Goal: Answer question/provide support: Share knowledge or assist other users

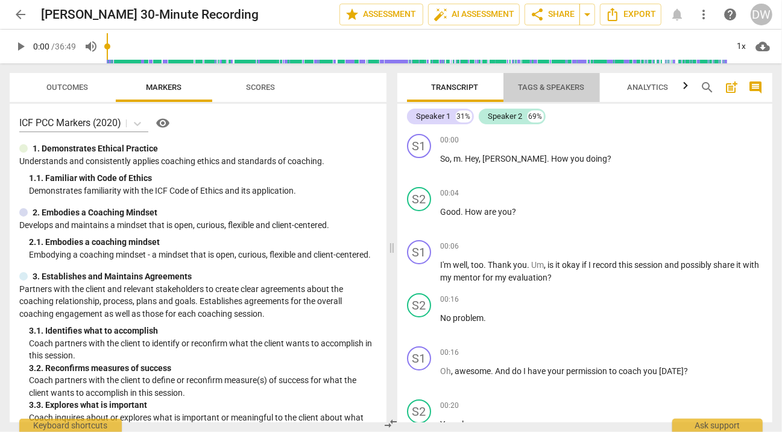
click at [540, 92] on span "Tags & Speakers" at bounding box center [551, 88] width 95 height 16
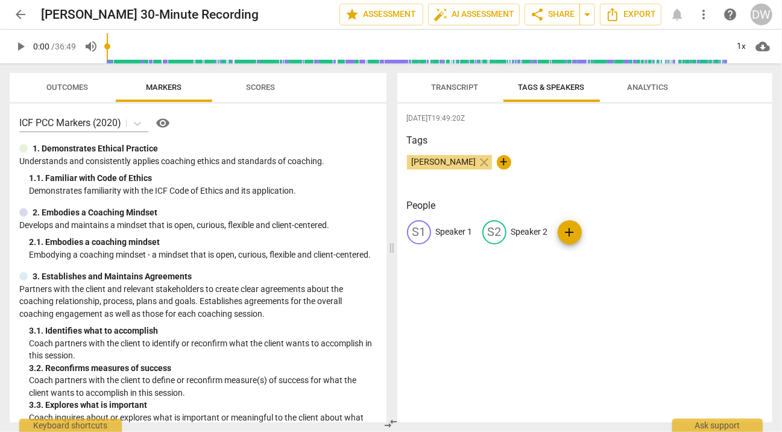
click at [457, 224] on div "S1 Speaker 1" at bounding box center [440, 232] width 66 height 24
type input "[PERSON_NAME]"
click at [602, 232] on p "Speaker 2" at bounding box center [608, 231] width 37 height 13
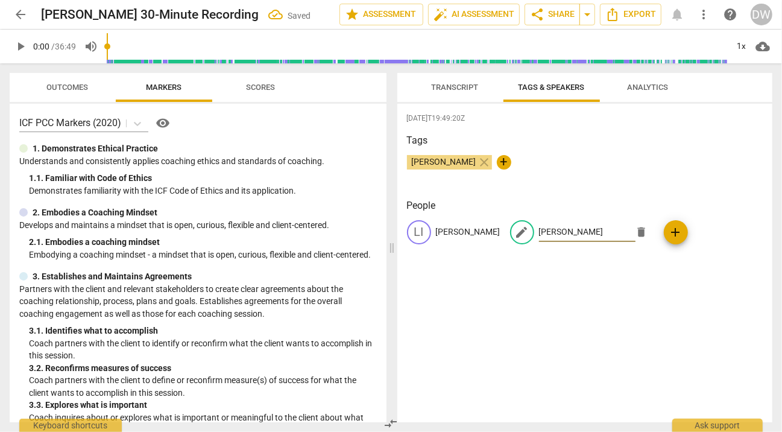
type input "[PERSON_NAME]"
click at [17, 48] on span "play_arrow" at bounding box center [20, 46] width 14 height 14
click at [738, 43] on div "1x" at bounding box center [741, 46] width 23 height 19
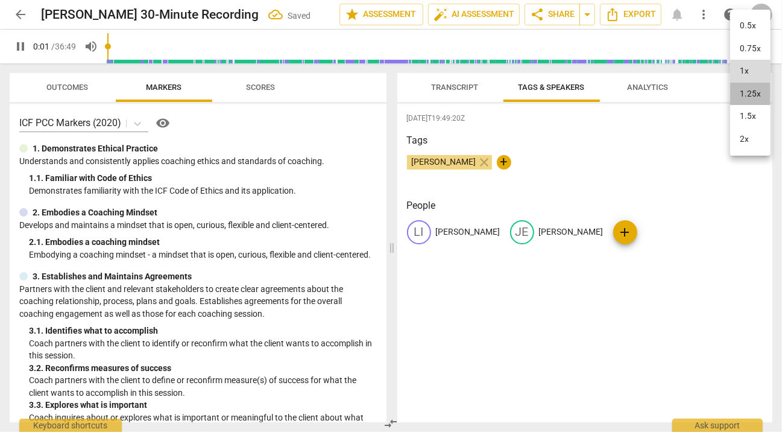
click at [739, 99] on li "1.25x" at bounding box center [750, 94] width 40 height 23
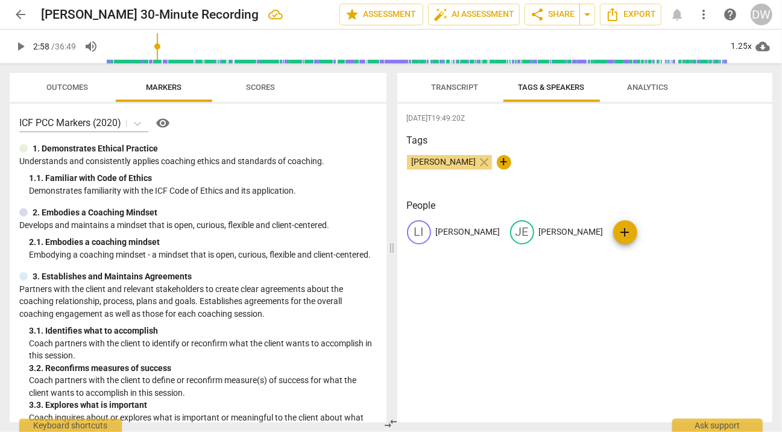
click at [66, 87] on span "Outcomes" at bounding box center [68, 87] width 42 height 9
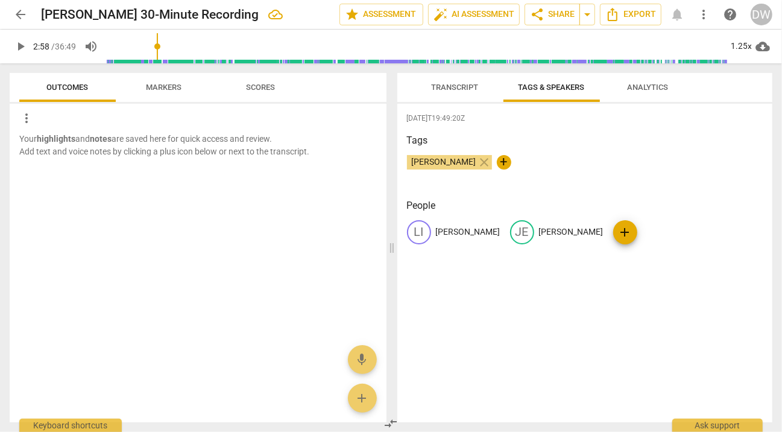
click at [149, 83] on span "Markers" at bounding box center [164, 87] width 36 height 9
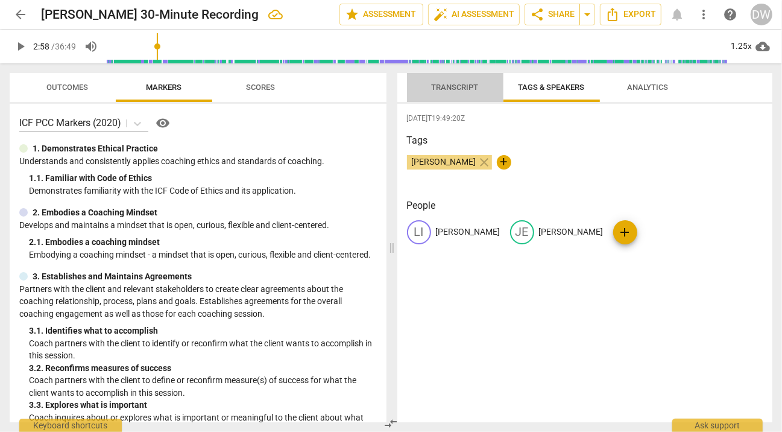
click at [445, 83] on span "Transcript" at bounding box center [455, 87] width 47 height 9
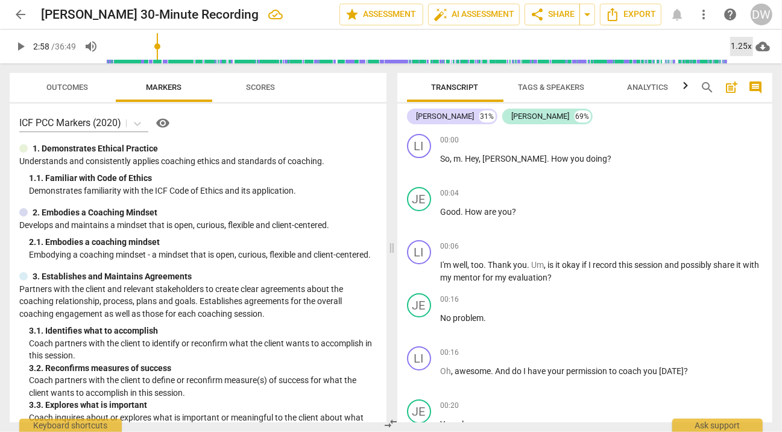
click at [737, 48] on div "1.25x" at bounding box center [741, 46] width 23 height 19
click at [746, 118] on li "1.5x" at bounding box center [750, 116] width 40 height 23
click at [143, 60] on input "range" at bounding box center [417, 46] width 621 height 39
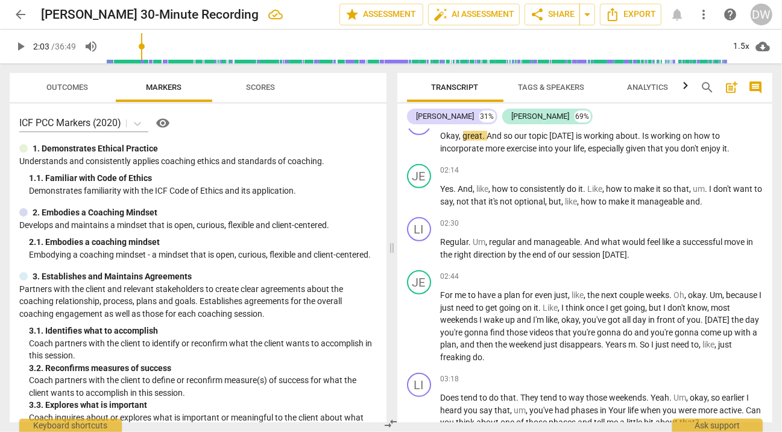
click at [17, 49] on span "play_arrow" at bounding box center [20, 46] width 14 height 14
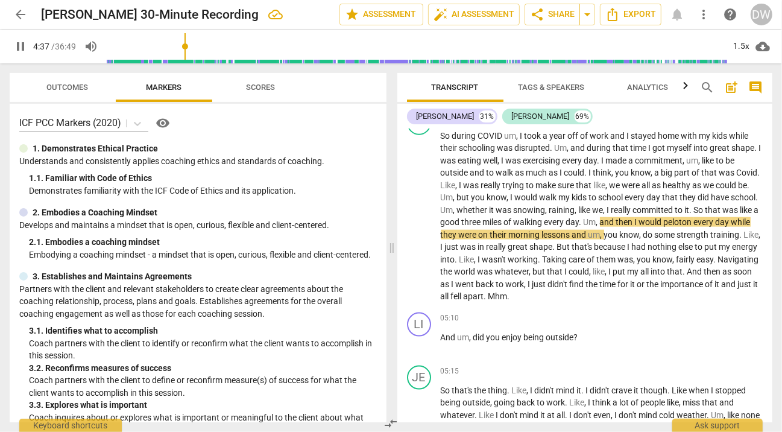
click at [24, 49] on span "pause" at bounding box center [20, 46] width 14 height 14
type input "278"
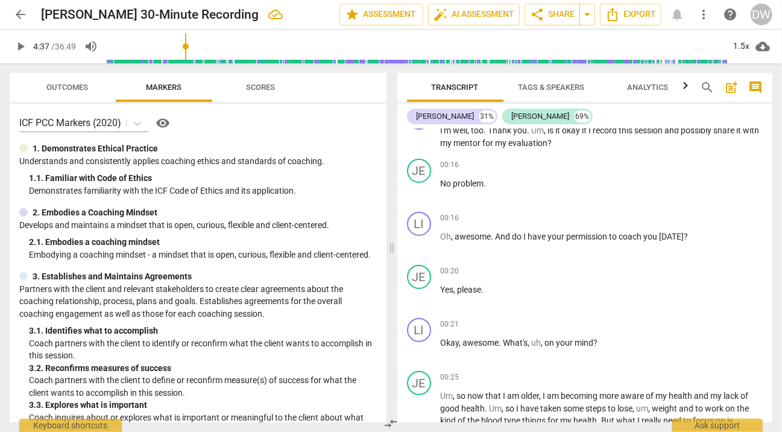
scroll to position [0, 0]
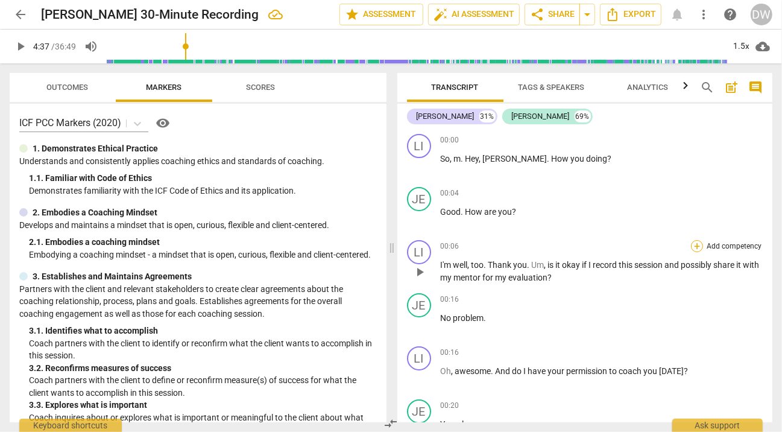
click at [698, 247] on div "+" at bounding box center [697, 246] width 12 height 12
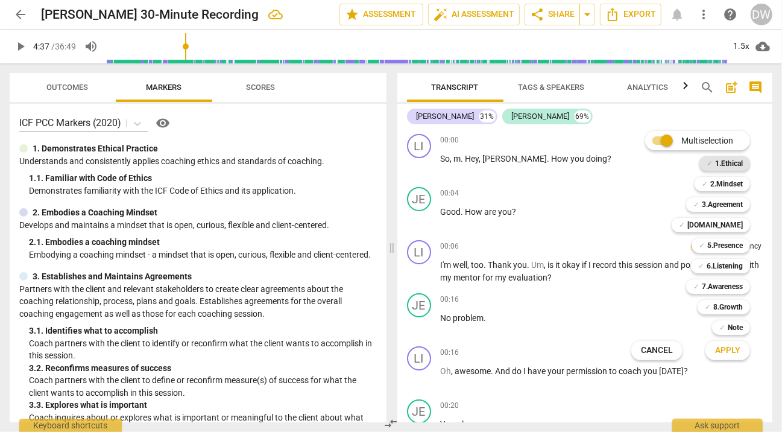
click at [720, 163] on b "1.Ethical" at bounding box center [729, 163] width 28 height 14
click at [728, 351] on span "Apply" at bounding box center [727, 350] width 25 height 12
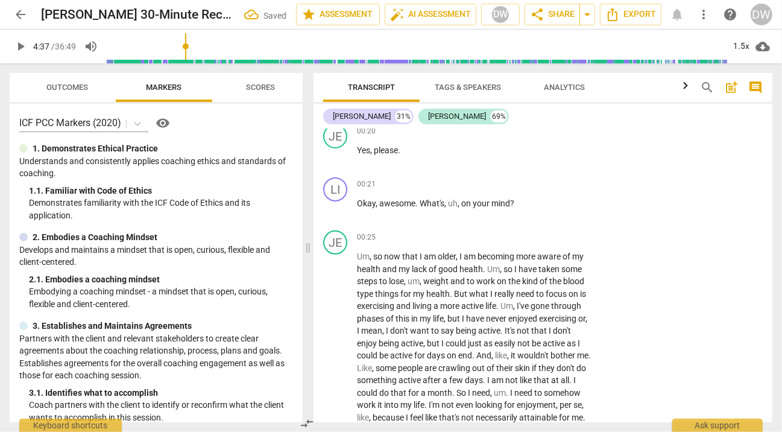
scroll to position [278, 0]
click at [516, 178] on div "+" at bounding box center [517, 183] width 12 height 12
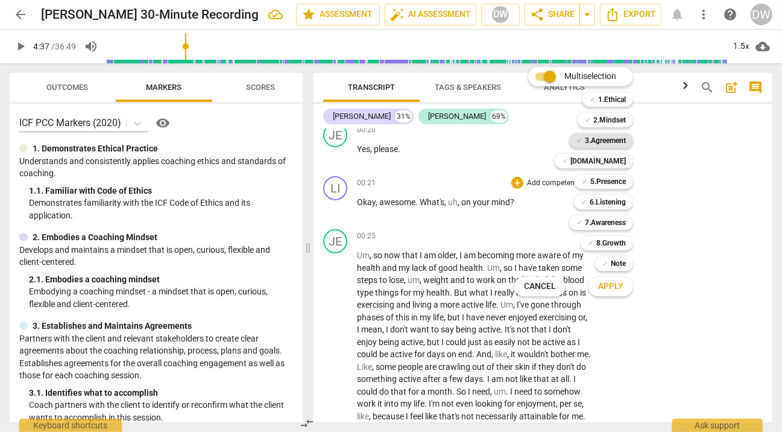
click at [607, 137] on b "3.Agreement" at bounding box center [605, 140] width 41 height 14
click at [614, 286] on span "Apply" at bounding box center [610, 286] width 25 height 12
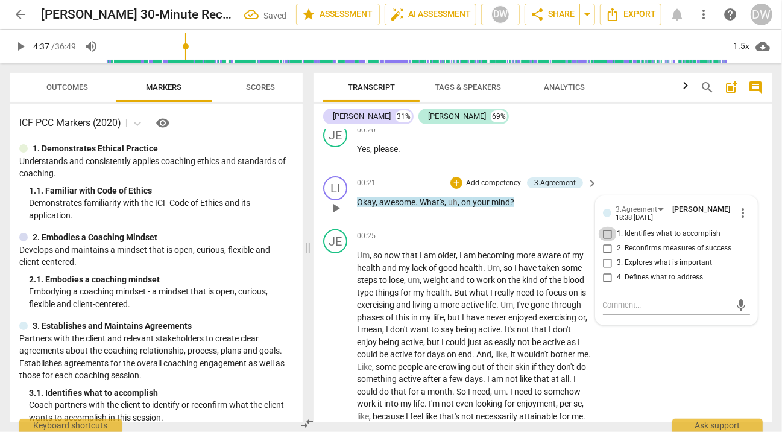
click at [602, 233] on input "1. Identifies what to accomplish" at bounding box center [607, 234] width 19 height 14
checkbox input "true"
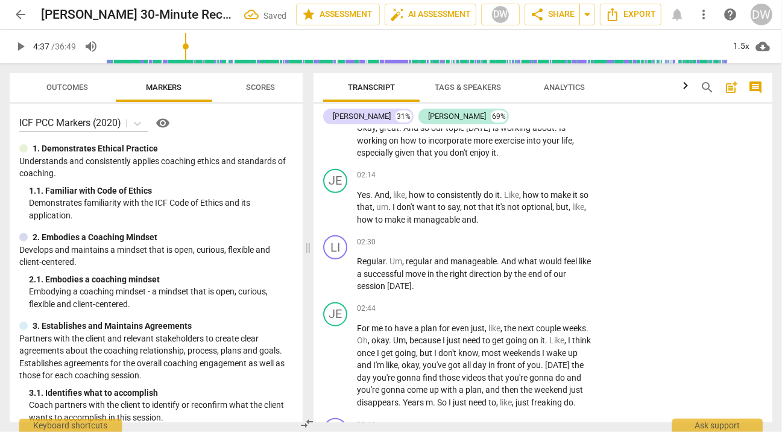
scroll to position [635, 0]
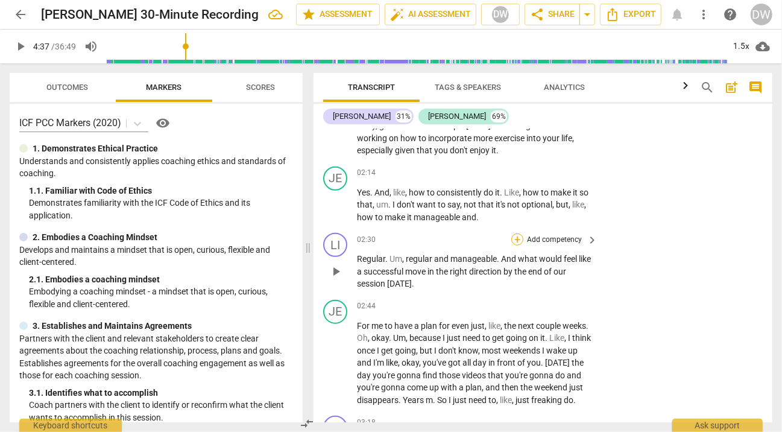
click at [516, 239] on div "+" at bounding box center [517, 239] width 12 height 12
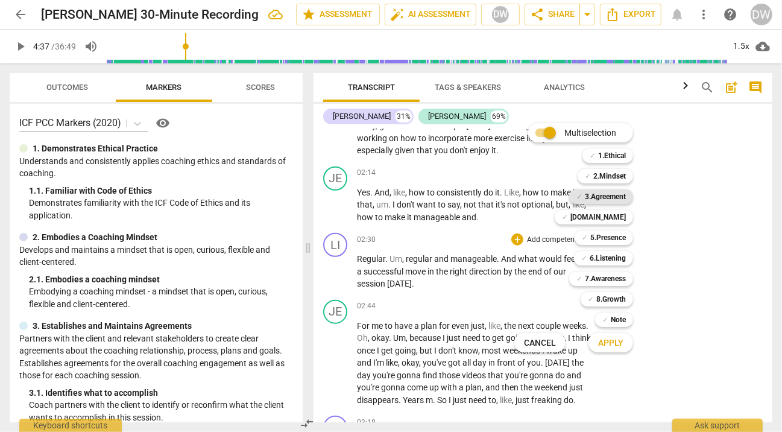
click at [609, 202] on b "3.Agreement" at bounding box center [605, 196] width 41 height 14
click at [617, 347] on span "Apply" at bounding box center [610, 343] width 25 height 12
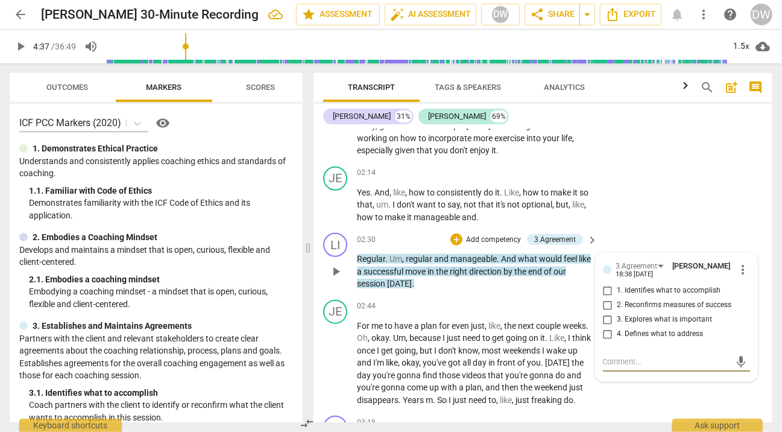
click at [606, 307] on input "2. Reconfirms measures of success" at bounding box center [607, 305] width 19 height 14
checkbox input "true"
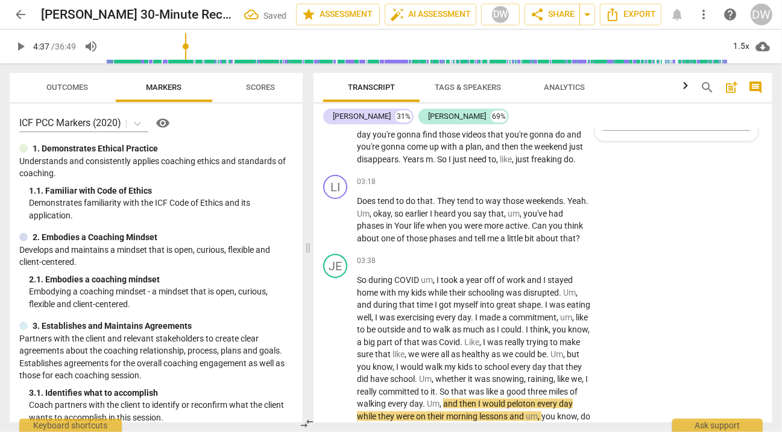
scroll to position [878, 0]
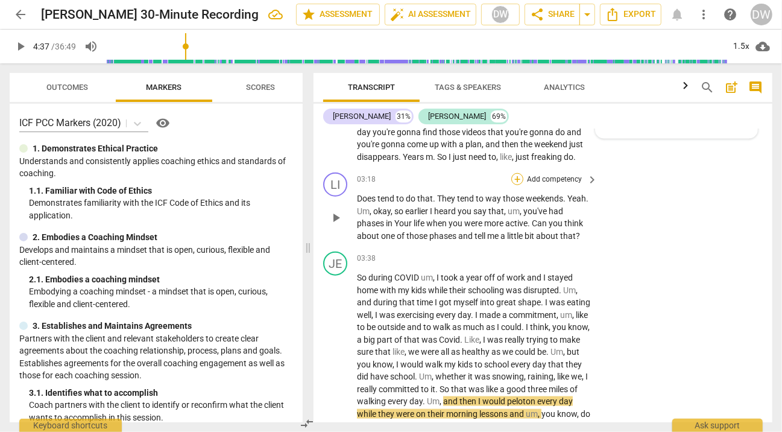
click at [516, 185] on div "+" at bounding box center [517, 179] width 12 height 12
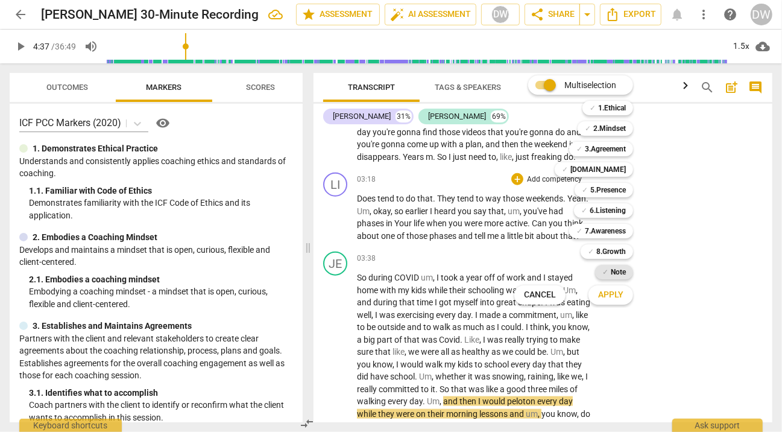
click at [611, 276] on b "Note" at bounding box center [618, 272] width 15 height 14
click at [615, 294] on span "Apply" at bounding box center [610, 295] width 25 height 12
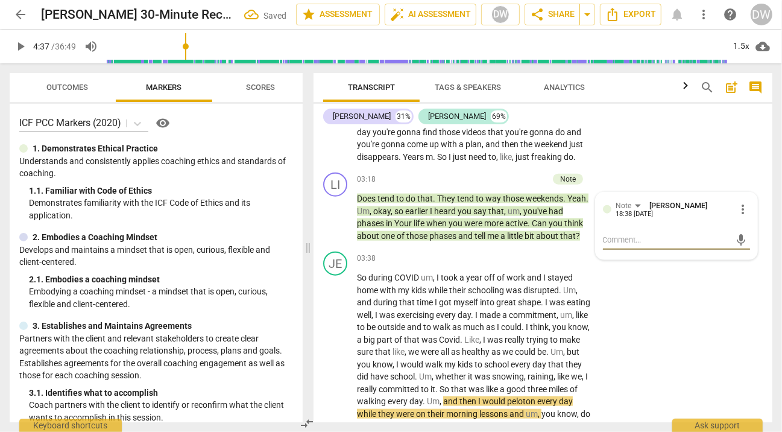
type textarea "R"
type textarea "Ra"
type textarea "Rat"
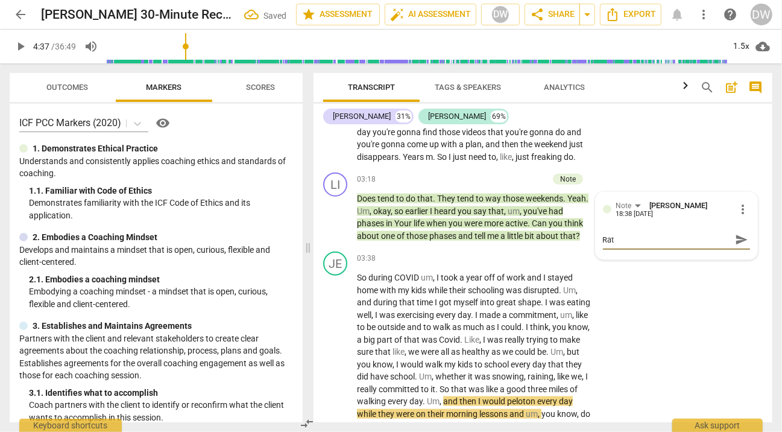
type textarea "[PERSON_NAME]"
type textarea "Rather"
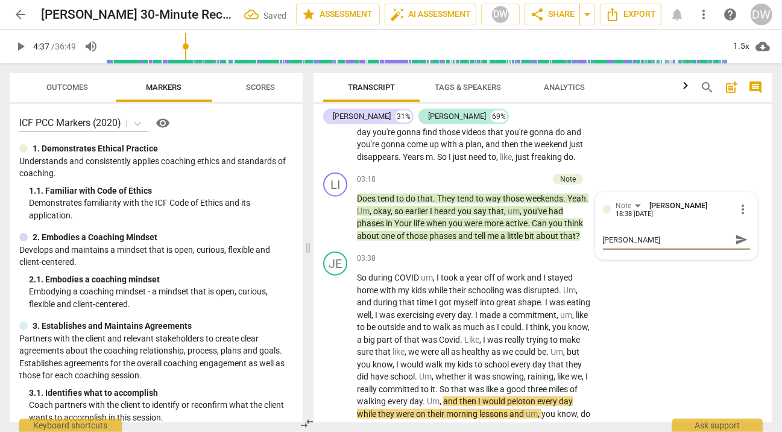
type textarea "Rather"
type textarea "Rather t"
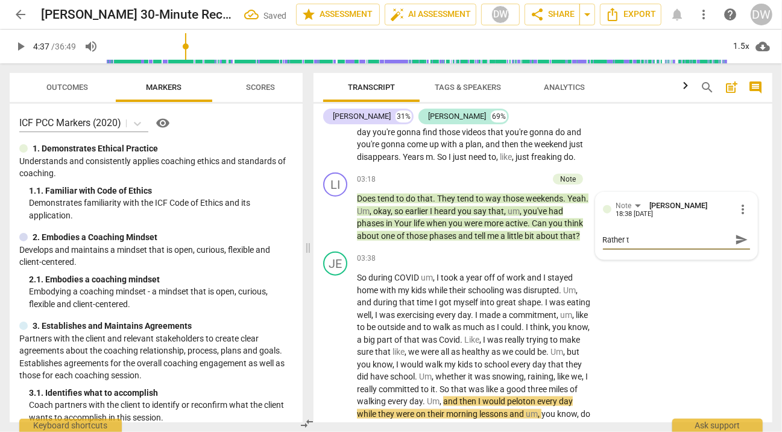
type textarea "Rather th"
type textarea "Rather tha"
type textarea "Rather than"
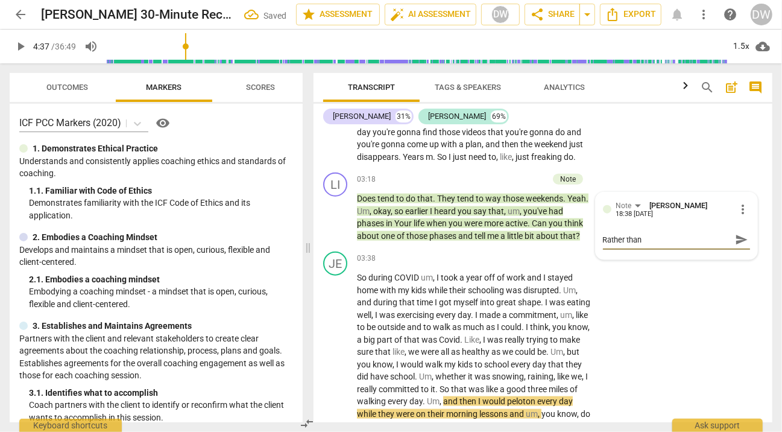
type textarea "Rather than"
type textarea "Rather than s"
type textarea "Rather than sa"
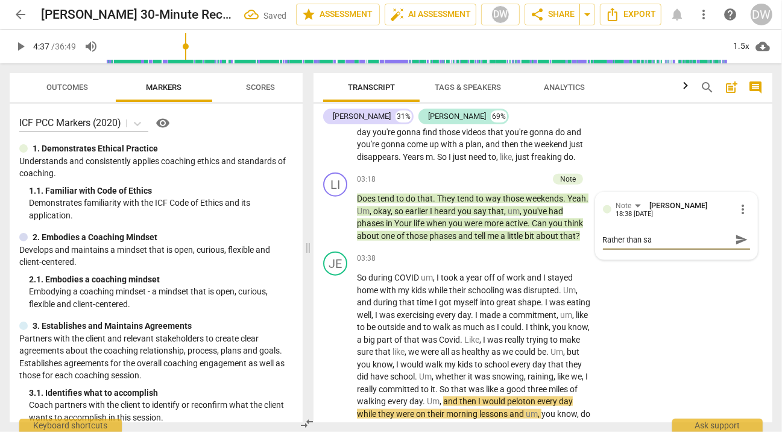
type textarea "Rather than say"
type textarea "Rather than say""
type textarea "Rather than say"
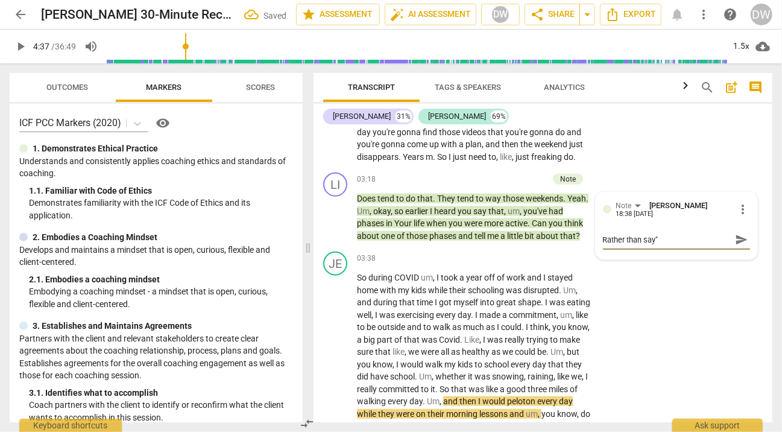
type textarea "Rather than say"
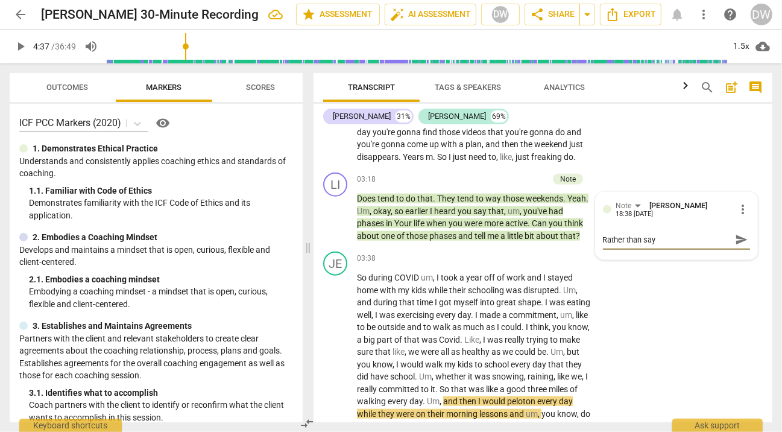
type textarea "Rather than sa"
type textarea "Rather than s"
type textarea "Rather than"
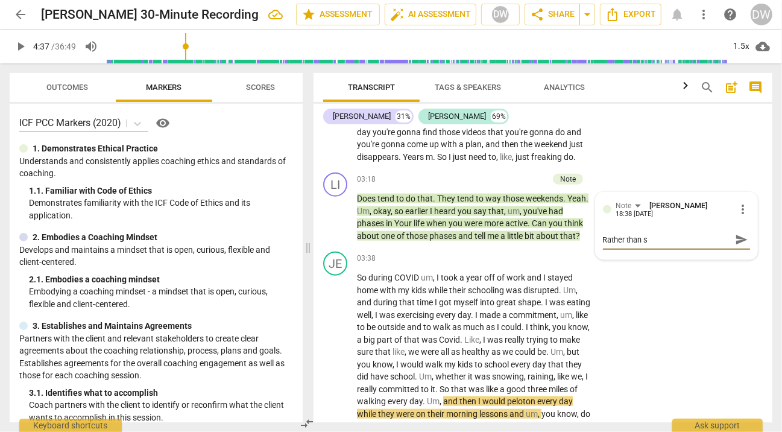
type textarea "Rather than"
type textarea "Rather tha"
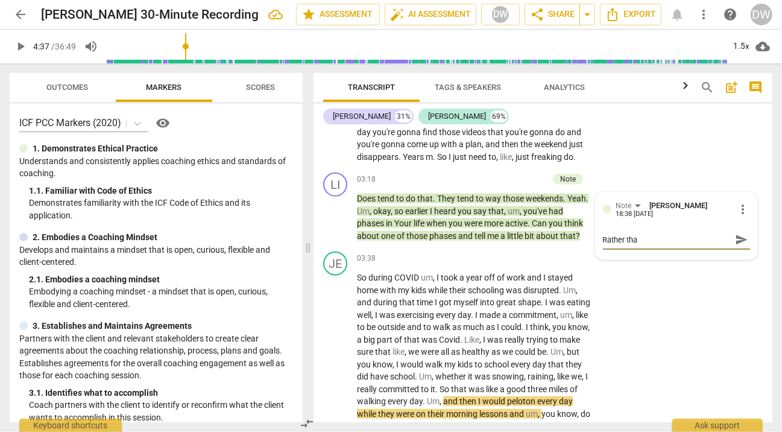
type textarea "Rather th"
type textarea "Rather t"
type textarea "Rather"
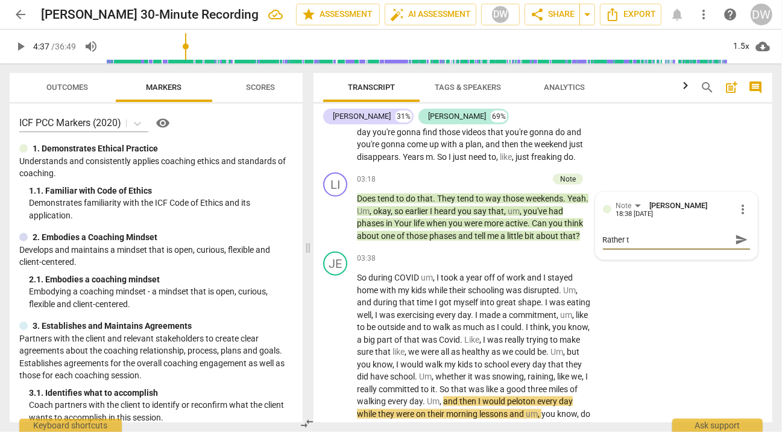
type textarea "Rather"
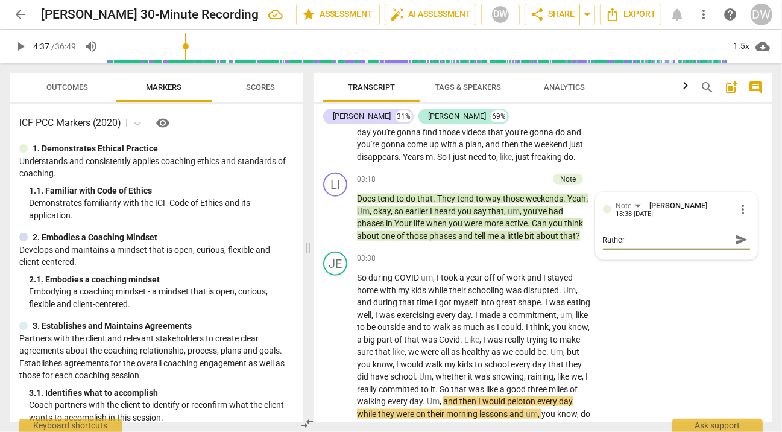
type textarea "Rather t"
type textarea "Rather th"
type textarea "Rather tha"
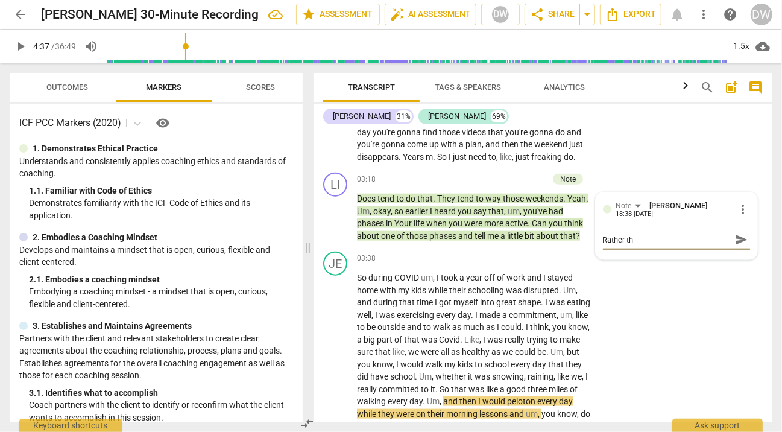
type textarea "Rather tha"
type textarea "Rather than"
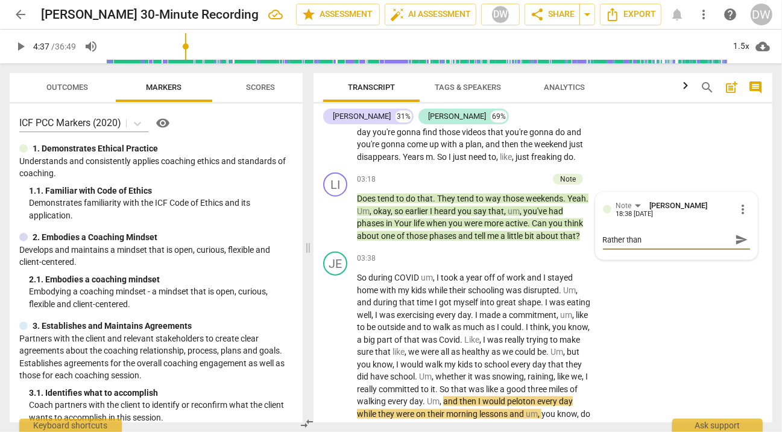
type textarea "Rather than m"
type textarea "Rather than ma"
type textarea "Rather than mak"
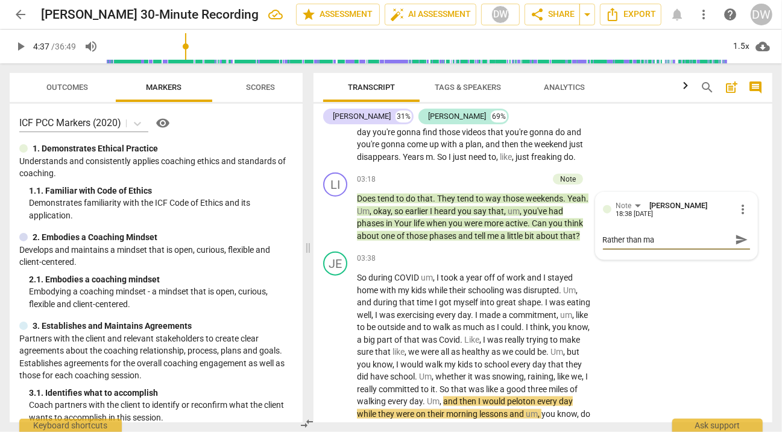
type textarea "Rather than mak"
type textarea "Rather than make"
type textarea "Rather than make a"
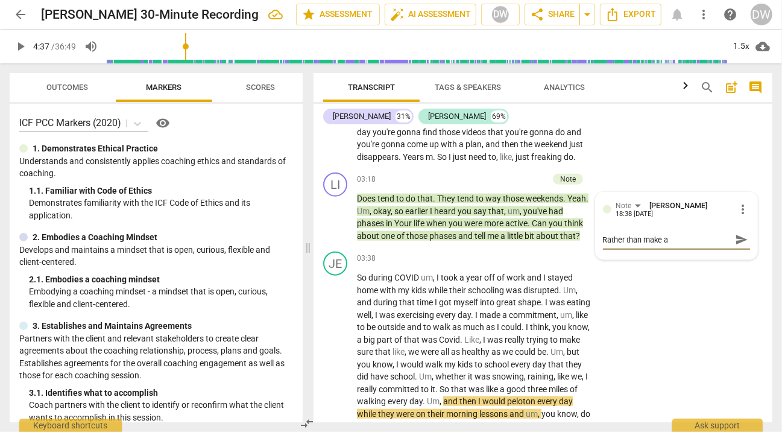
type textarea "Rather than make a"
type textarea "Rather than make a c"
type textarea "Rather than make a co"
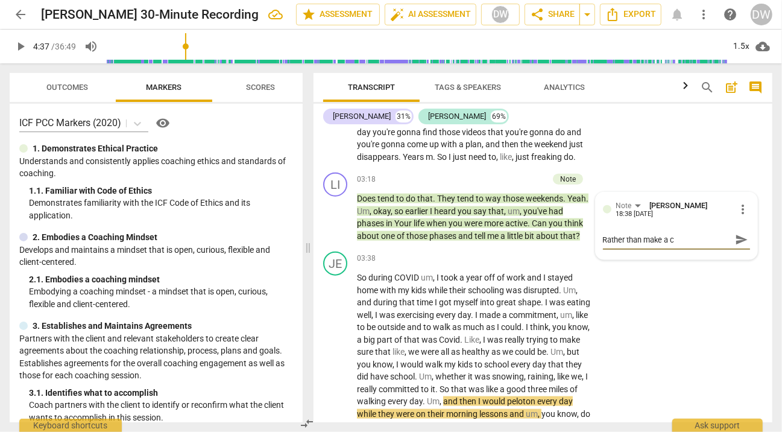
type textarea "Rather than make a co"
type textarea "Rather than make a com"
type textarea "Rather than make a comm"
type textarea "Rather than make a commn"
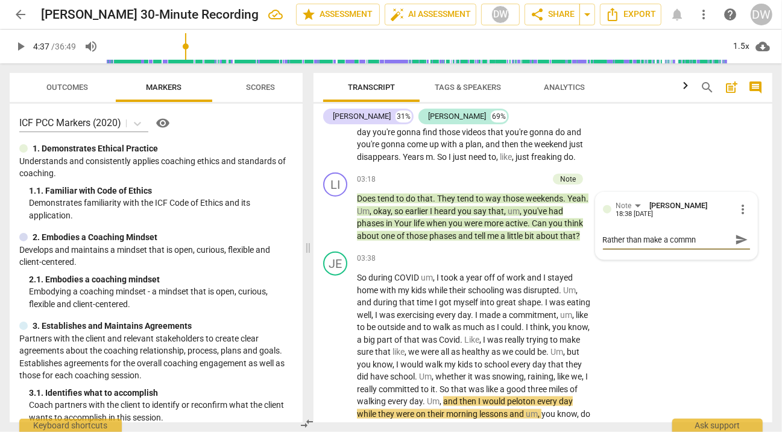
type textarea "Rather than make a commne"
type textarea "Rather than make a commnet"
type textarea "Rather than make a commne"
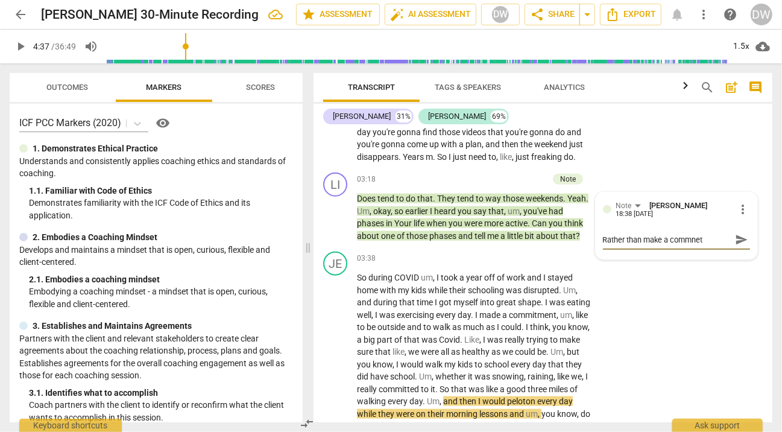
type textarea "Rather than make a commne"
type textarea "Rather than make a commn"
type textarea "Rather than make a comm"
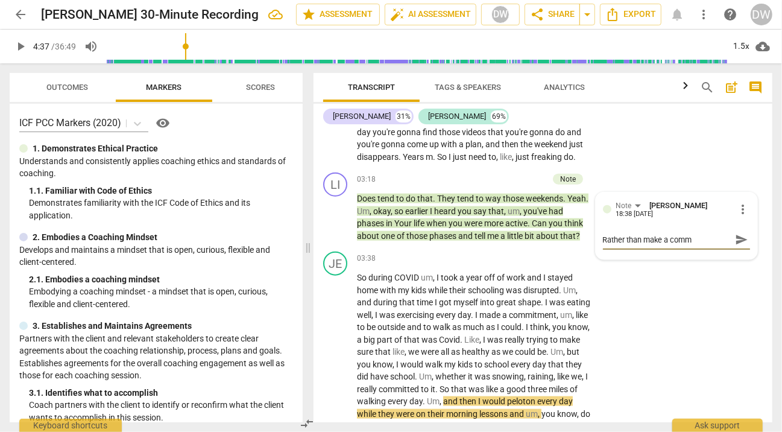
type textarea "Rather than make a comme"
type textarea "Rather than make a commen"
type textarea "Rather than make a comment"
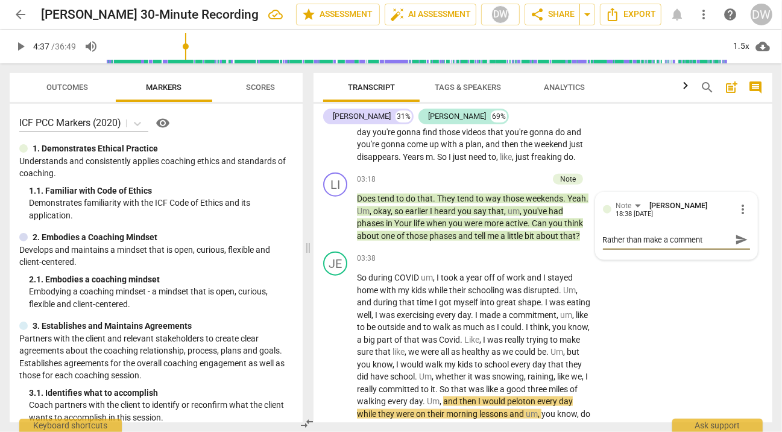
type textarea "Rather than make a comment"
type textarea "Rather than make a comment ""
type textarea "Rather than make a comment "t"
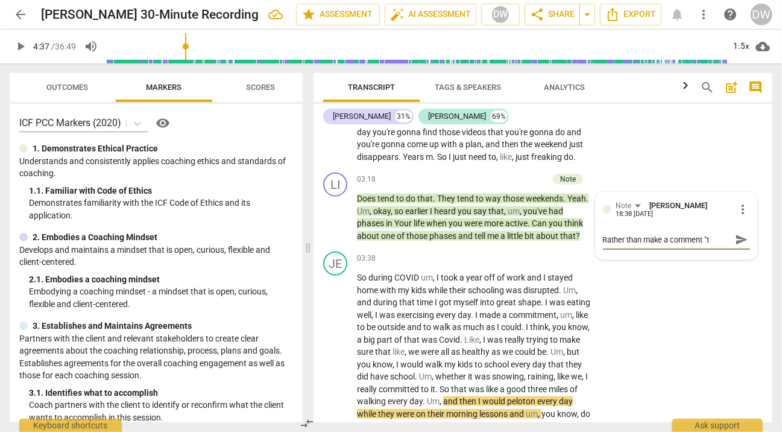
type textarea "Rather than make a comment "th"
type textarea "Rather than make a comment "the"
type textarea "Rather than make a comment "they"
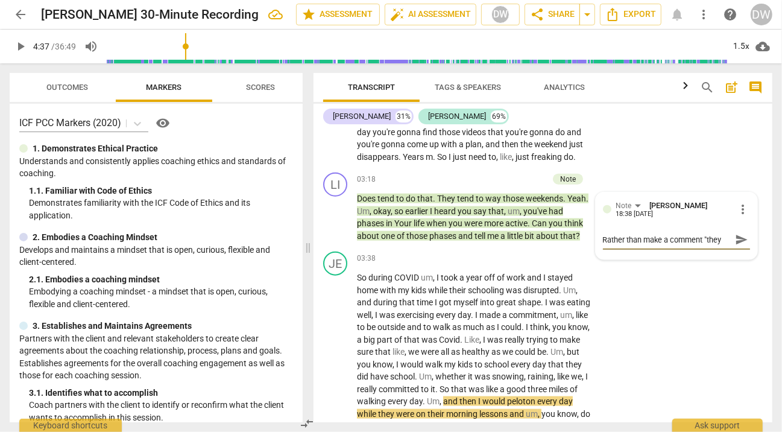
type textarea "Rather than make a comment "they"
type textarea "Rather than make a comment "the"
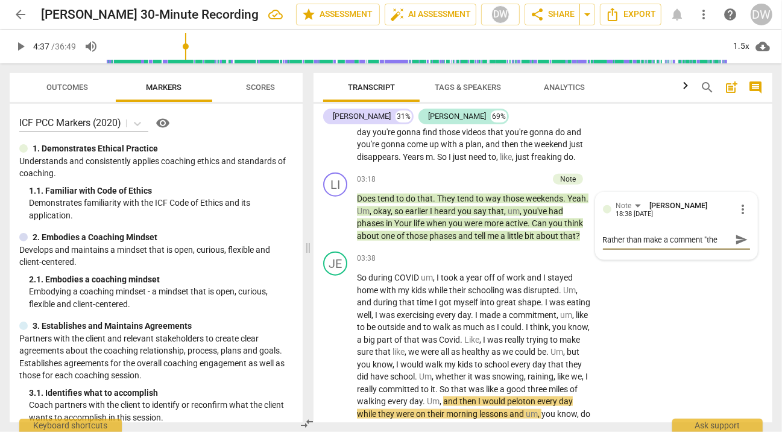
type textarea "Rather than make a comment "th"
type textarea "Rather than make a comment "t"
type textarea "Rather than make a comment ""
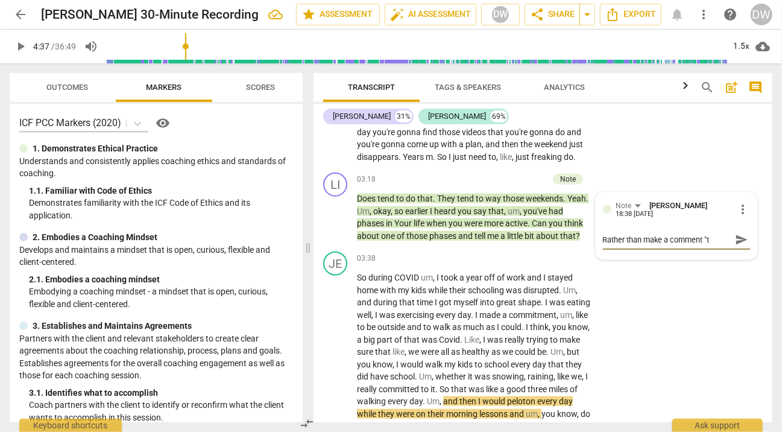
type textarea "Rather than make a comment ""
type textarea "Rather than make a comment "d"
type textarea "Rather than make a comment "do"
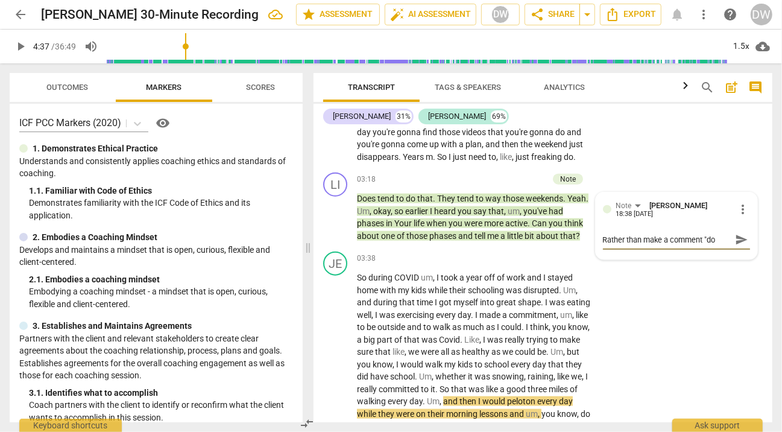
type textarea "Rather than make a comment "doe"
type textarea "Rather than make a comment "does"
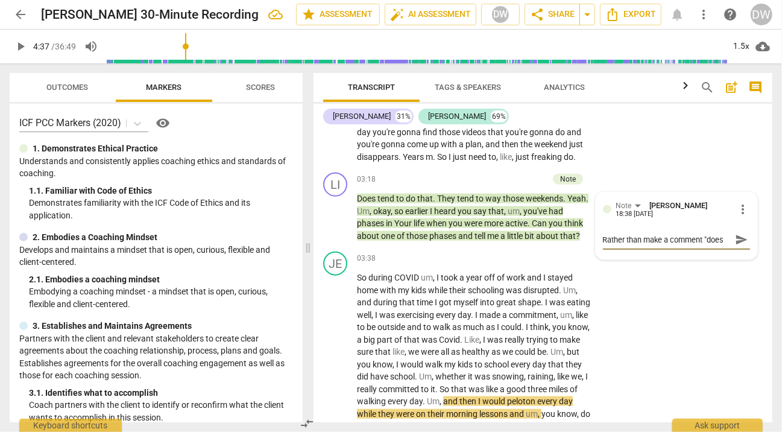
type textarea "Rather than make a comment "does t"
type textarea "Rather than make a comment "does te"
type textarea "Rather than make a comment "does ten"
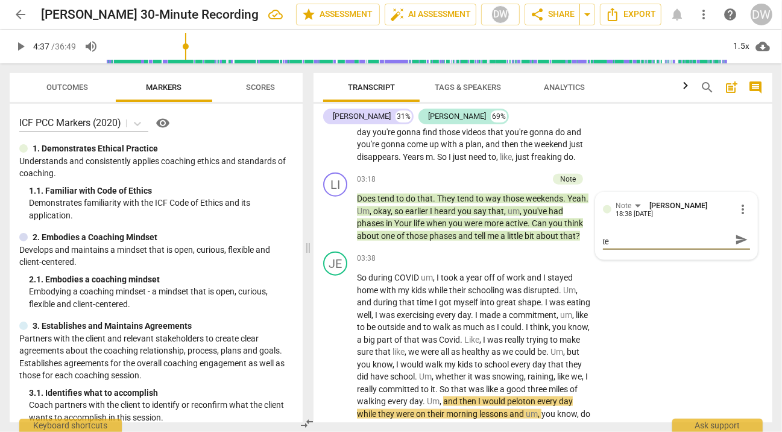
type textarea "Rather than make a comment "does ten"
type textarea "Rather than make a comment "does tend"
type textarea "Rather than make a comment "does tend t"
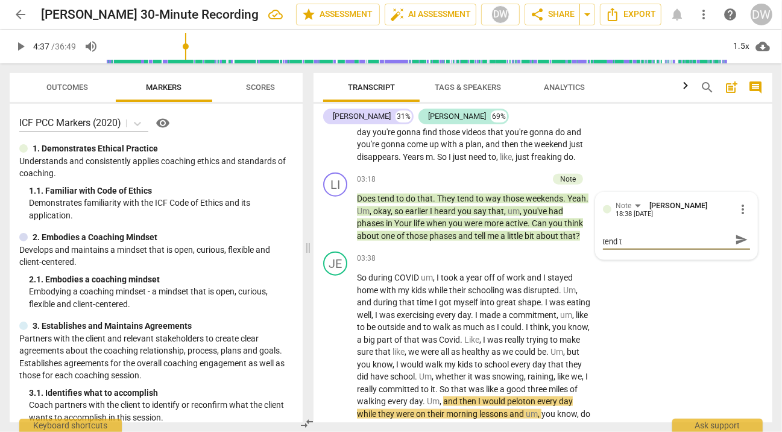
type textarea "Rather than make a comment "does tend to"
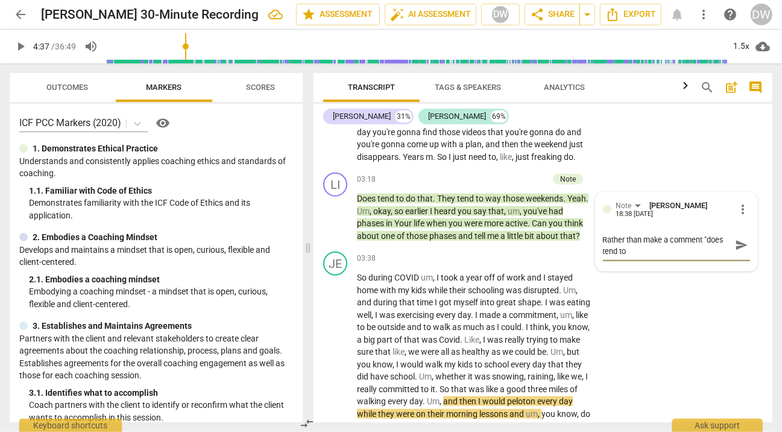
type textarea "Rather than make a comment "does tend to d"
type textarea "Rather than make a comment "does tend to do"
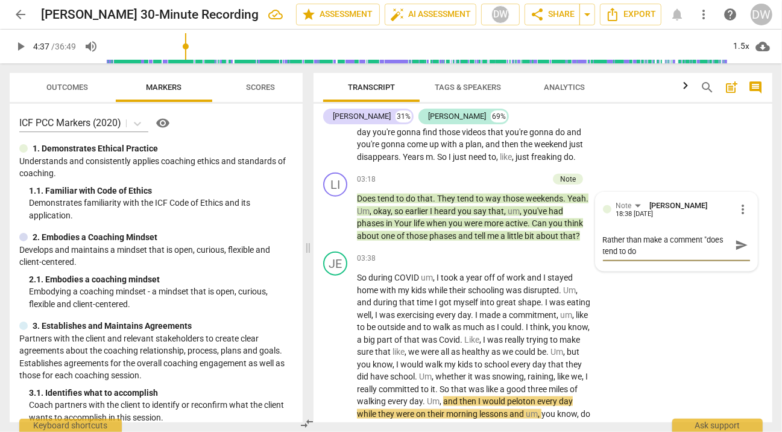
type textarea "Rather than make a comment "does tend to do"
type textarea "Rather than make a comment "does tend to do t"
type textarea "Rather than make a comment "does tend to do th"
type textarea "Rather than make a comment "does tend to do tha"
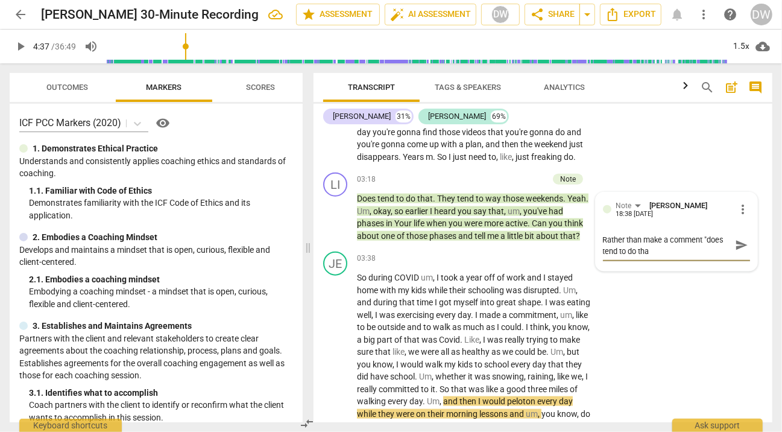
type textarea "Rather than make a comment "does tend to do that"
type textarea "Rather than make a comment "does tend to do that""
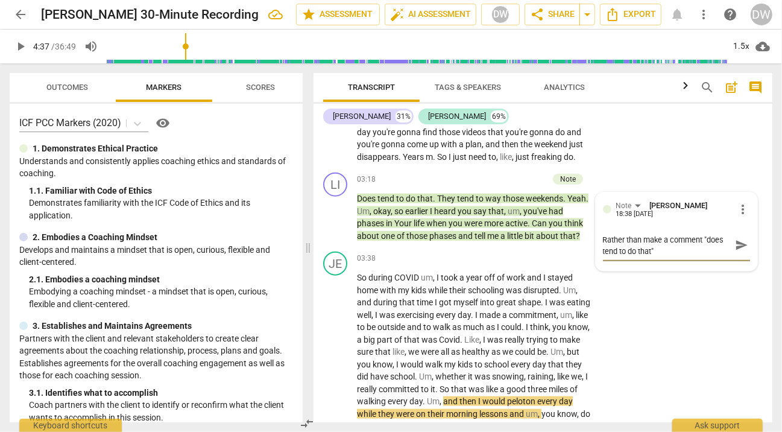
type textarea "Rather than make a comment "does tend to do that""
type textarea "Rather than make a comment "does tend to do that" i"
type textarea "Rather than make a comment "does tend to do that" it"
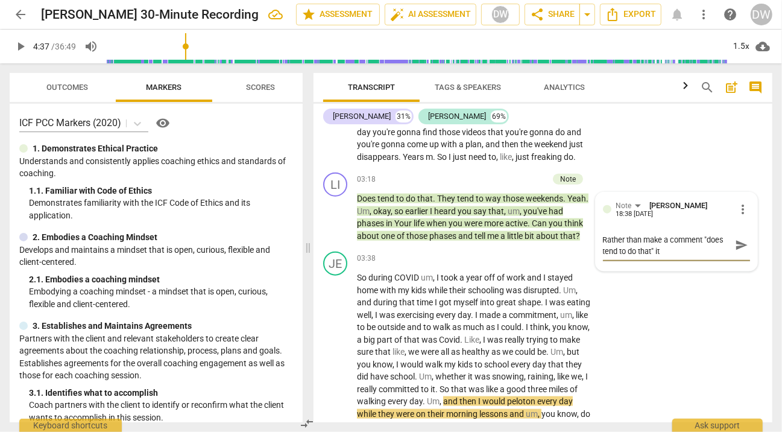
type textarea "Rather than make a comment "does tend to do that" it"
type textarea "Rather than make a comment "does tend to do that" it c"
type textarea "Rather than make a comment "does tend to do that" it ca"
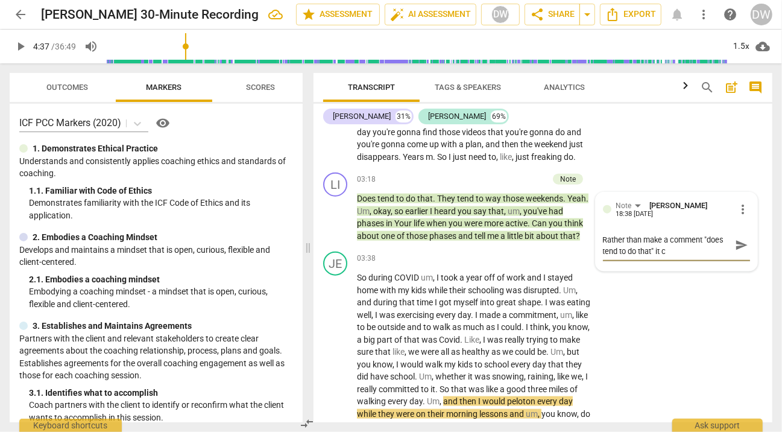
type textarea "Rather than make a comment "does tend to do that" it ca"
type textarea "Rather than make a comment "does tend to do that" it can"
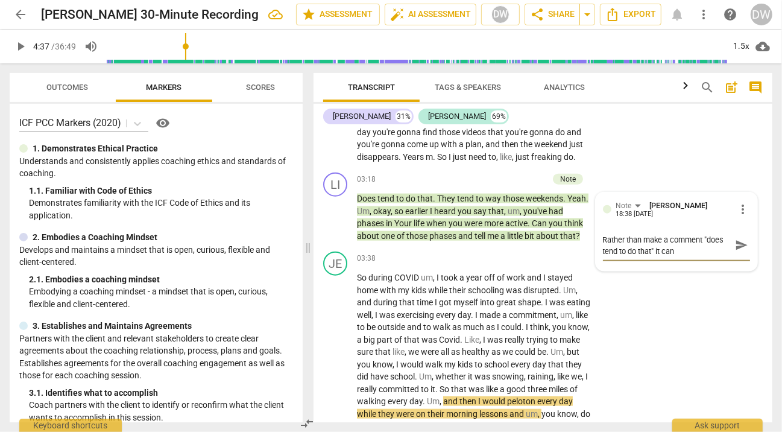
type textarea "Rather than make a comment "does tend to do that" it can b"
type textarea "Rather than make a comment "does tend to do that" it can be"
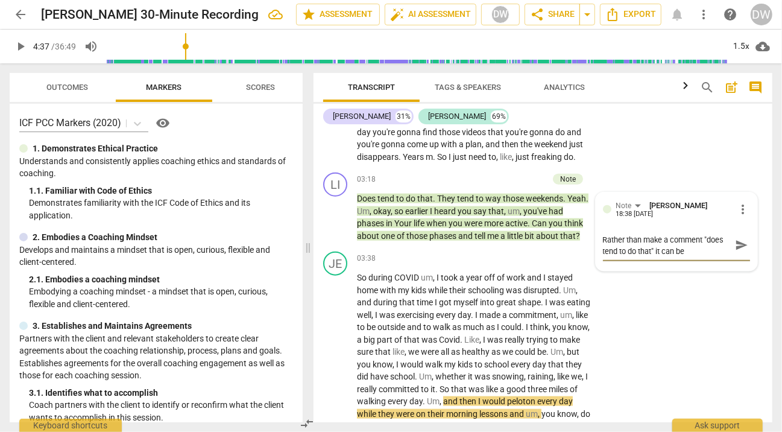
type textarea "Rather than make a comment "does tend to do that" it can be"
type textarea "Rather than make a comment "does tend to do that" it can be m"
type textarea "Rather than make a comment "does tend to do that" it can be mo"
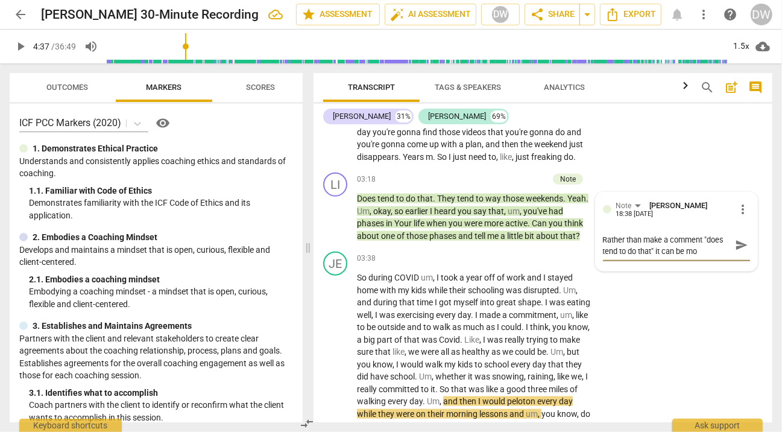
type textarea "Rather than make a comment "does tend to do that" it can be mor"
type textarea "Rather than make a comment "does tend to do that" it can be more"
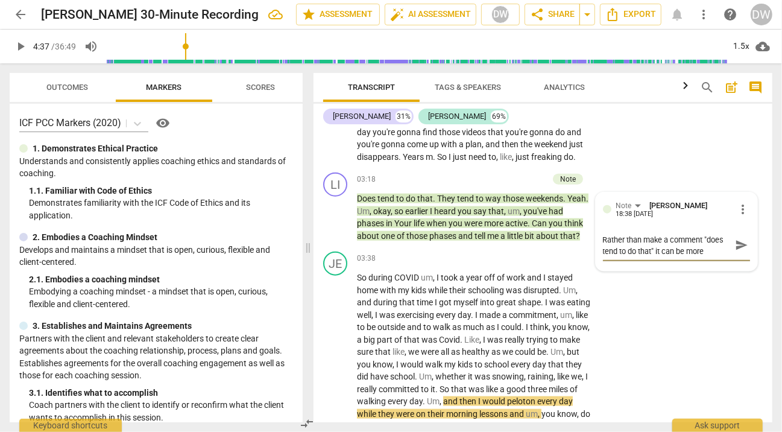
type textarea "Rather than make a comment "does tend to do that" it can be more"
type textarea "Rather than make a comment "does tend to do that" it can be more i"
type textarea "Rather than make a comment "does tend to do that" it can be more im"
type textarea "Rather than make a comment "does tend to do that" it can be more imp"
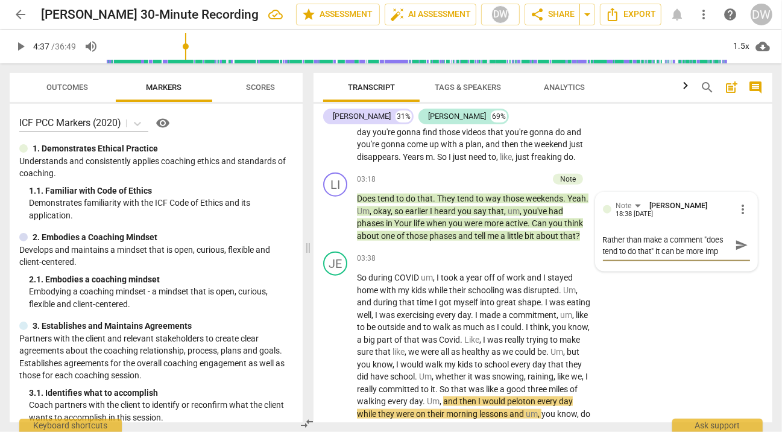
type textarea "Rather than make a comment "does tend to do that" it can be more imp"
type textarea "Rather than make a comment "does tend to do that" it can be more impa"
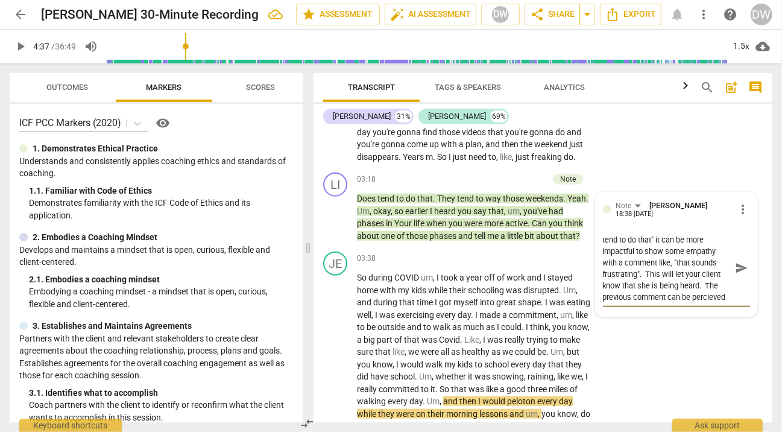
scroll to position [21, 0]
click at [619, 303] on textarea "Rather than make a comment "does tend to do that" it can be more impactful to s…" at bounding box center [667, 268] width 128 height 69
click at [612, 303] on textarea "Rather than make a comment "does tend to do that" it can be more impactful to s…" at bounding box center [667, 268] width 128 height 69
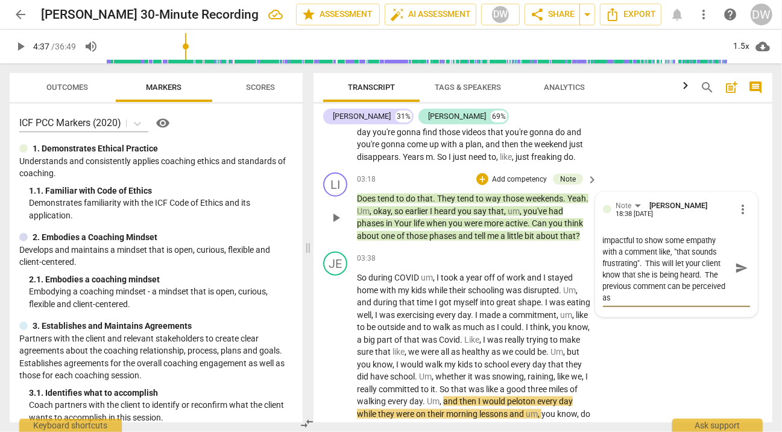
click at [649, 303] on textarea "Rather than make a comment "does tend to do that" it can be more impactful to s…" at bounding box center [667, 268] width 128 height 69
click at [671, 297] on textarea "Rather than make a comment "does tend to do that" it can be more impactful to s…" at bounding box center [667, 268] width 128 height 69
click at [663, 303] on textarea "Rather than make a comment "does tend to do that" it can be more impactful to s…" at bounding box center [667, 268] width 128 height 69
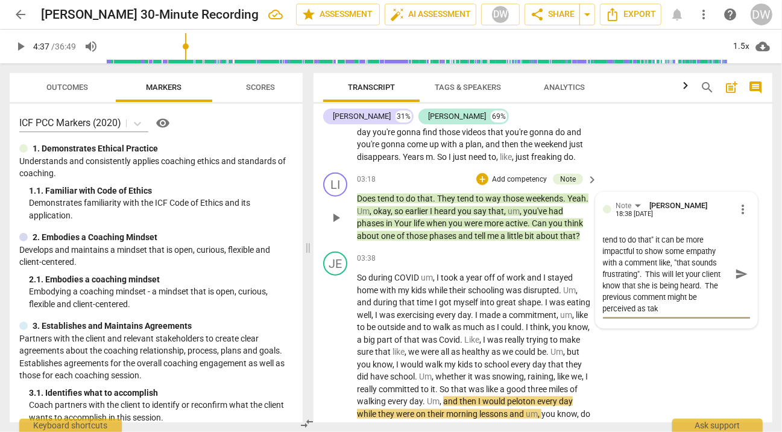
scroll to position [11, 0]
drag, startPoint x: 667, startPoint y: 308, endPoint x: 670, endPoint y: 319, distance: 11.4
click at [670, 314] on textarea "Rather than make a comment "does tend to do that" it can be more impactful to s…" at bounding box center [667, 274] width 128 height 80
click at [632, 322] on textarea "Rather than make a comment "does tend to do that" it can be more impactful to s…" at bounding box center [667, 280] width 128 height 92
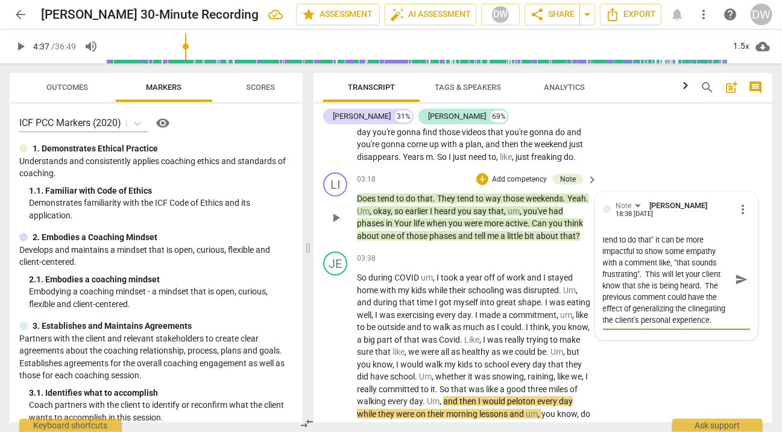
scroll to position [22, 0]
click at [699, 321] on textarea "Rather than make a comment "does tend to do that" it can be more impactful to s…" at bounding box center [667, 280] width 128 height 92
click at [637, 320] on textarea "Rather than make a comment "does tend to do that" it can be more impactful to s…" at bounding box center [667, 280] width 128 height 92
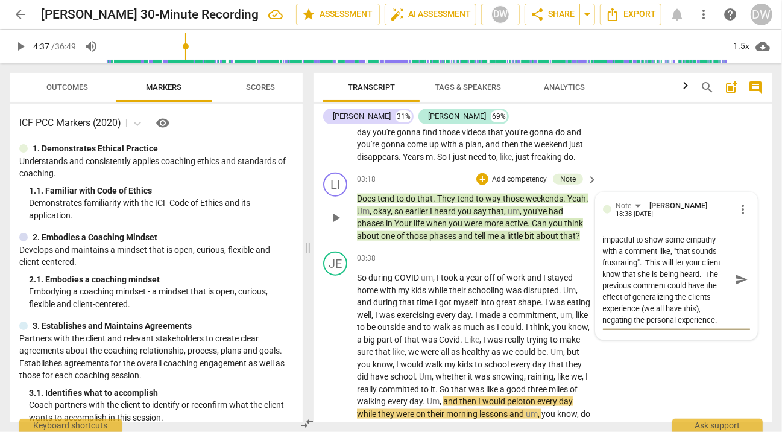
click at [713, 326] on textarea "Rather than make a comment "does tend to do that" it can be more impactful to s…" at bounding box center [667, 280] width 128 height 92
click at [708, 326] on textarea "Rather than make a comment "does tend to do that" it can be more impactful to s…" at bounding box center [667, 280] width 128 height 92
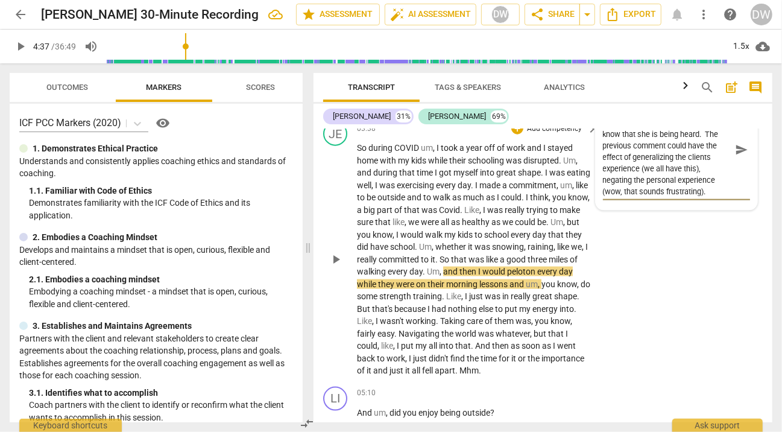
scroll to position [1013, 0]
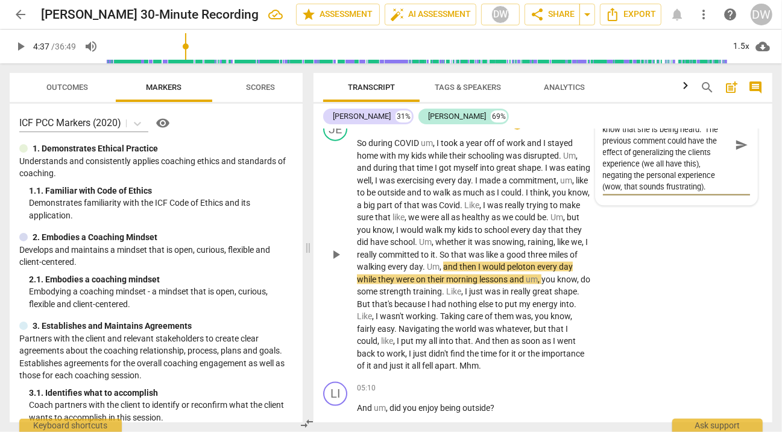
click at [341, 261] on span "play_arrow" at bounding box center [336, 254] width 14 height 14
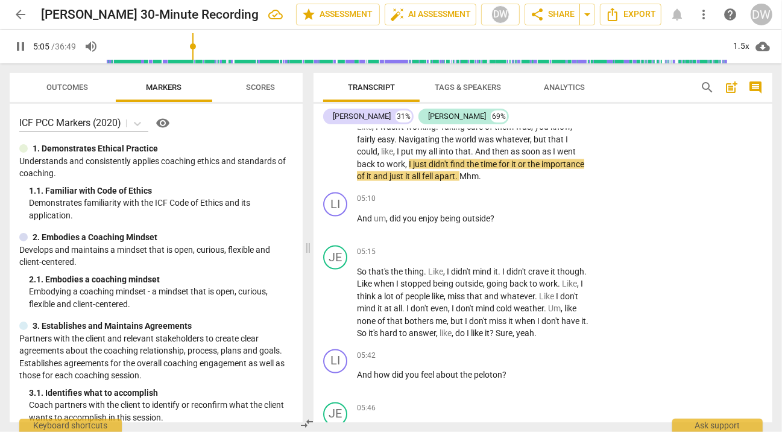
scroll to position [1206, 0]
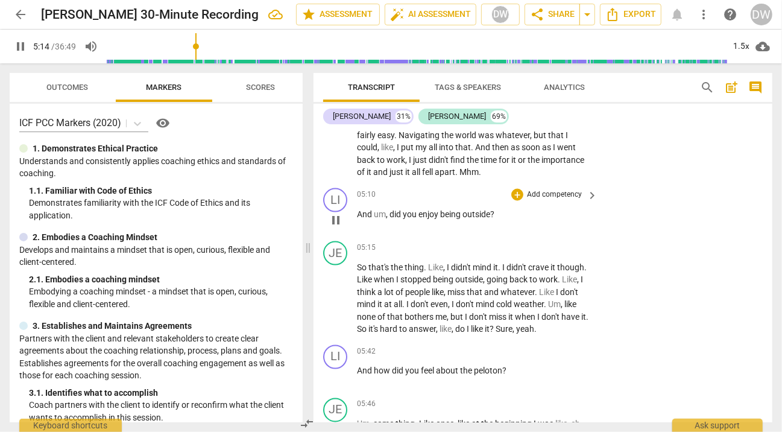
click at [336, 227] on span "pause" at bounding box center [336, 220] width 14 height 14
click at [515, 201] on div "+" at bounding box center [517, 195] width 12 height 12
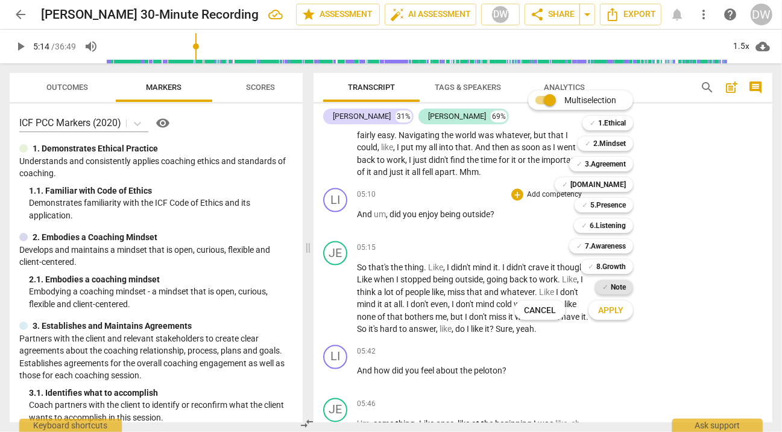
click at [618, 292] on b "Note" at bounding box center [618, 287] width 15 height 14
click at [617, 312] on span "Apply" at bounding box center [610, 310] width 25 height 12
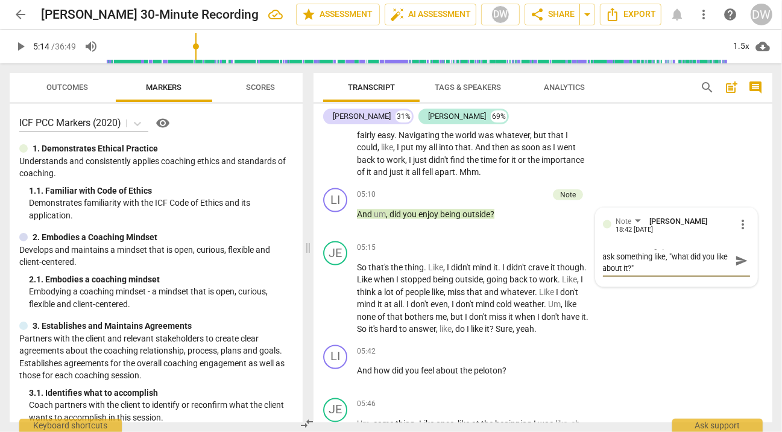
scroll to position [0, 0]
click at [322, 308] on div "JE play_arrow pause 05:15 + Add competency keyboard_arrow_right So that's the t…" at bounding box center [542, 288] width 459 height 104
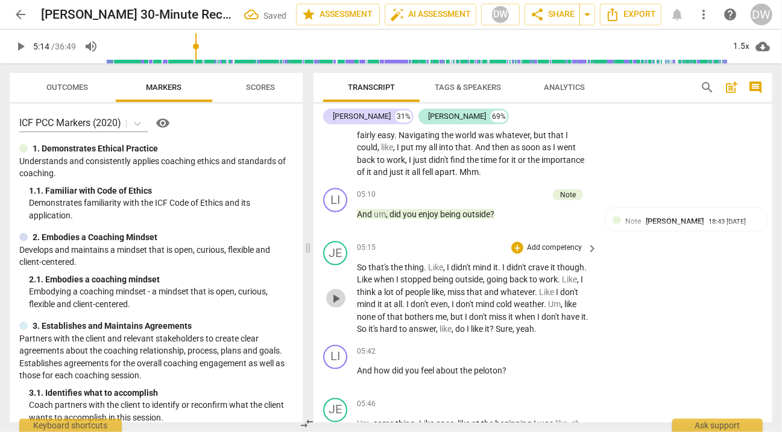
click at [332, 306] on span "play_arrow" at bounding box center [336, 298] width 14 height 14
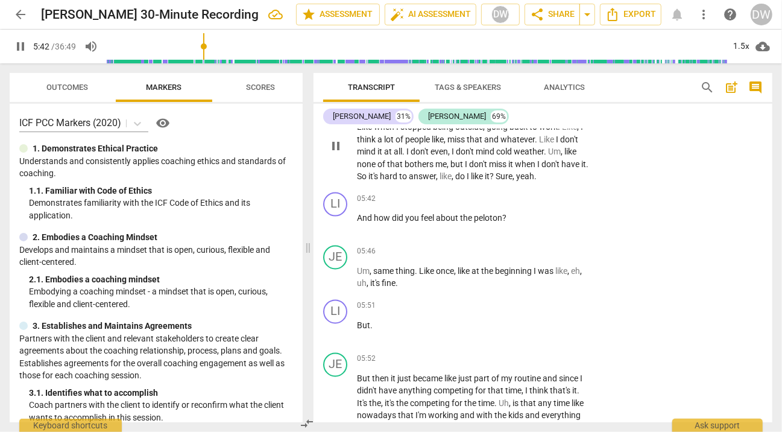
scroll to position [1369, 0]
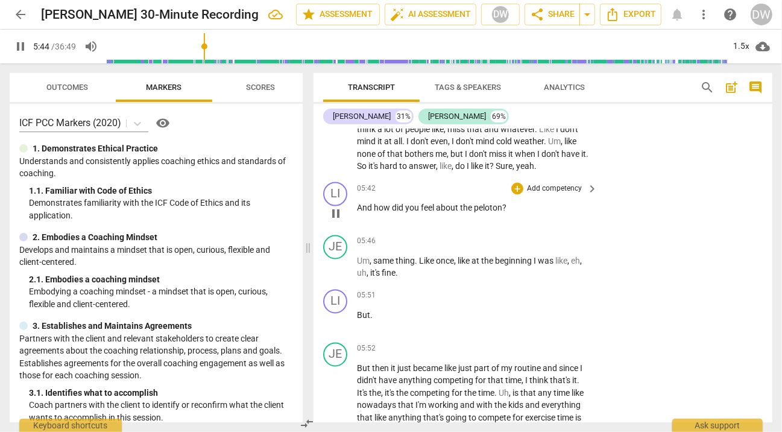
click at [330, 221] on span "pause" at bounding box center [336, 214] width 14 height 14
click at [517, 195] on div "+" at bounding box center [517, 189] width 12 height 12
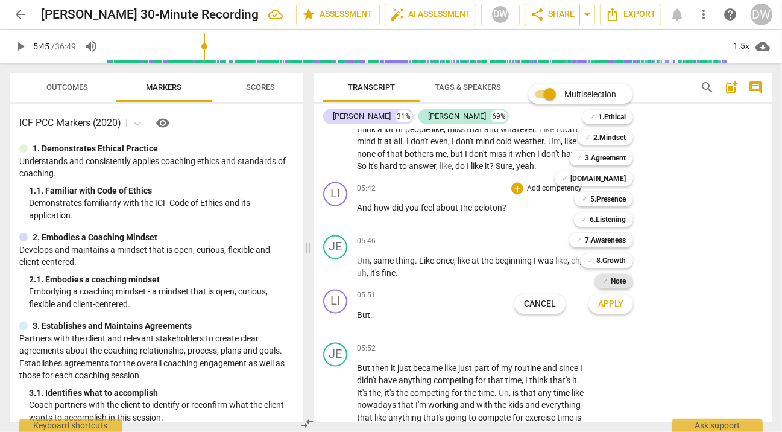
click at [629, 281] on div "✓ Note" at bounding box center [614, 281] width 38 height 14
click at [620, 298] on span "Apply" at bounding box center [610, 304] width 25 height 12
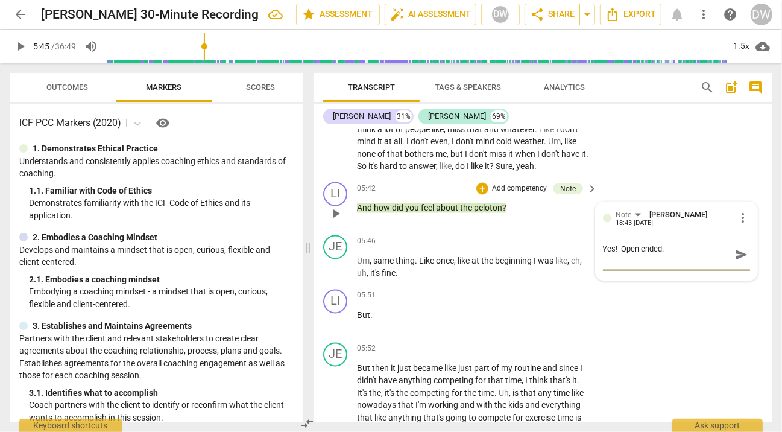
click at [526, 194] on p "Add competency" at bounding box center [519, 188] width 57 height 11
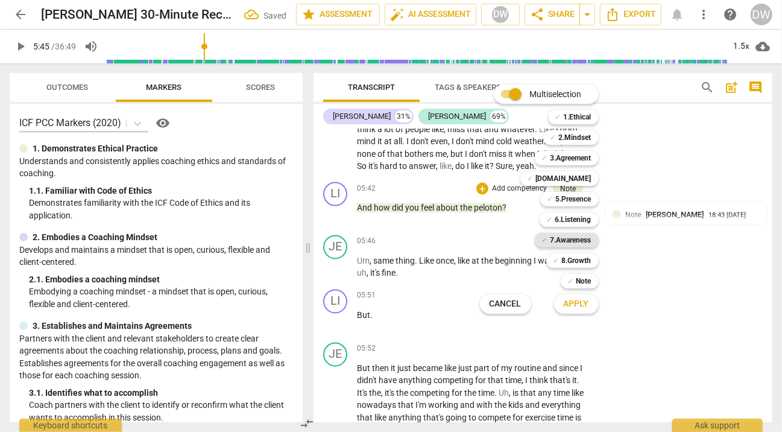
click at [571, 239] on b "7.Awareness" at bounding box center [570, 240] width 41 height 14
click at [574, 301] on span "Apply" at bounding box center [576, 304] width 25 height 12
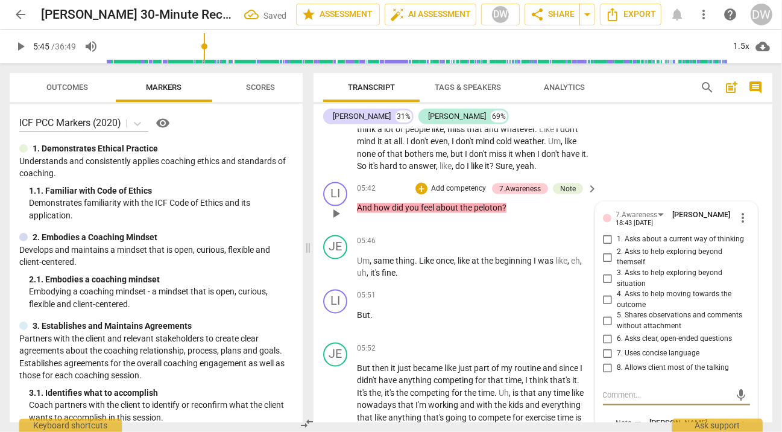
click at [609, 345] on input "6. Asks clear, open-ended questions" at bounding box center [607, 339] width 19 height 14
click at [463, 194] on p "Add competency" at bounding box center [458, 188] width 57 height 11
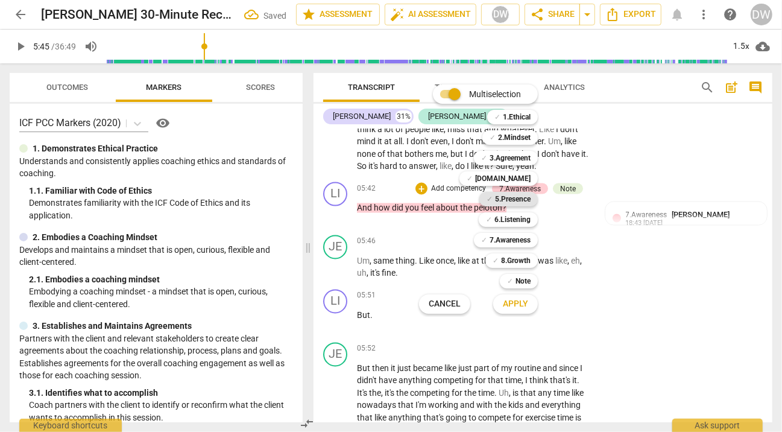
click at [499, 198] on b "5.Presence" at bounding box center [513, 199] width 36 height 14
click at [520, 303] on span "Apply" at bounding box center [515, 304] width 25 height 12
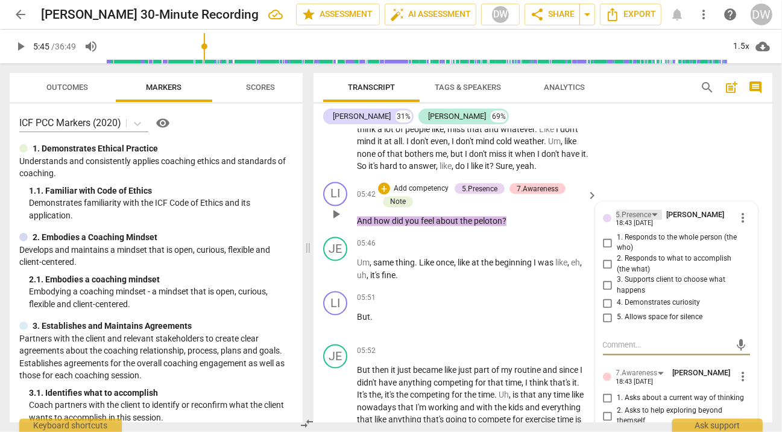
click at [644, 221] on div "5.Presence" at bounding box center [634, 215] width 36 height 11
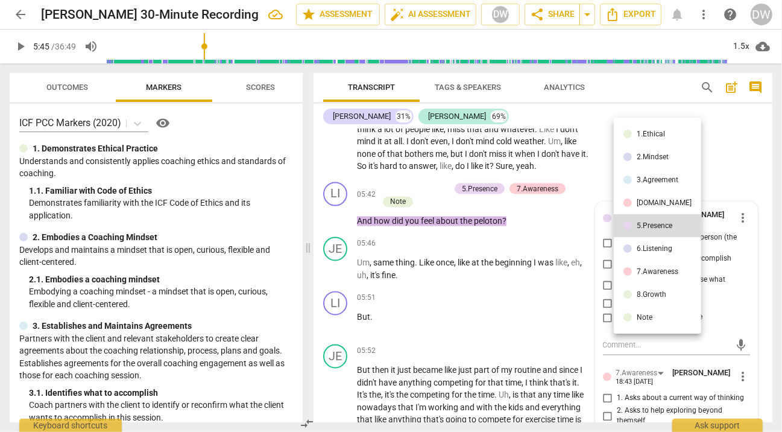
click at [644, 245] on div "6.Listening" at bounding box center [655, 248] width 36 height 7
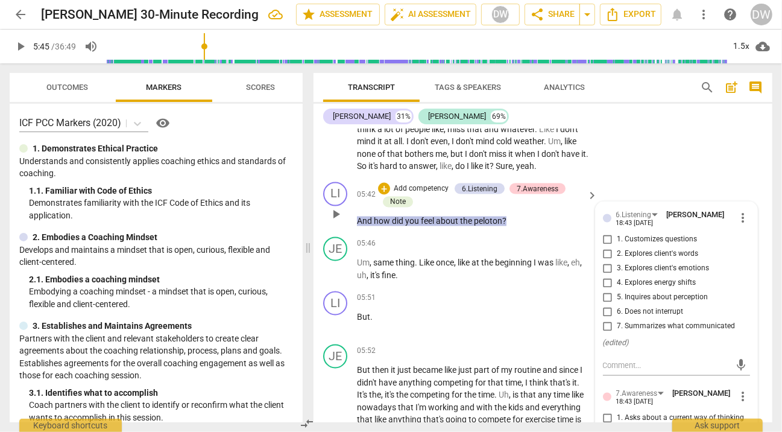
click at [606, 305] on input "5. Inquires about perception" at bounding box center [607, 298] width 19 height 14
click at [340, 277] on span "play_arrow" at bounding box center [336, 269] width 14 height 14
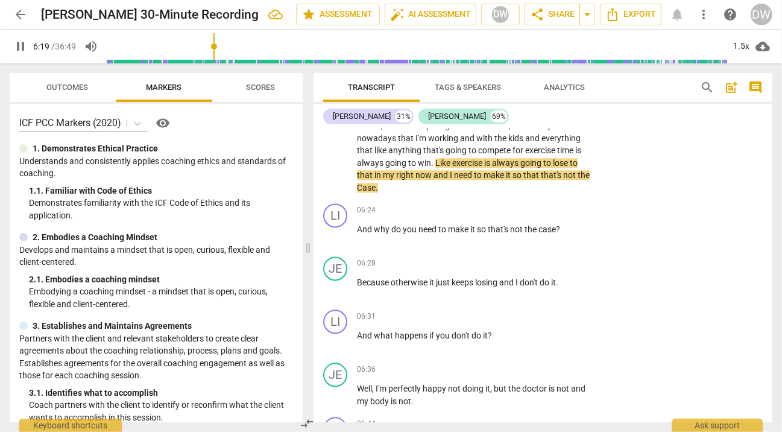
scroll to position [1639, 0]
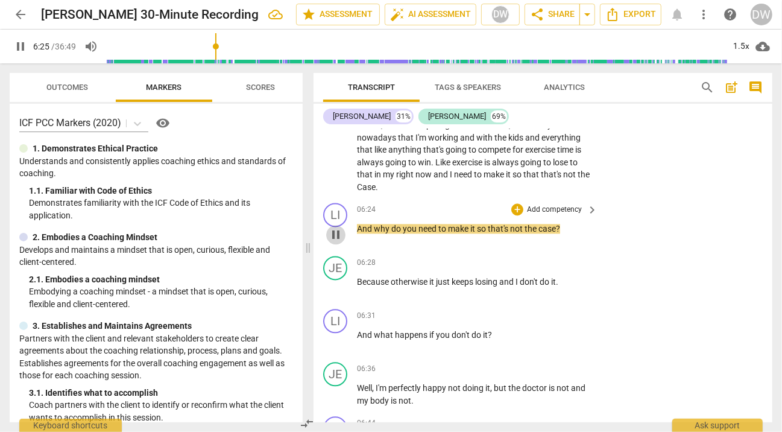
click at [336, 238] on span "pause" at bounding box center [336, 234] width 14 height 14
click at [514, 215] on div "+" at bounding box center [517, 209] width 12 height 12
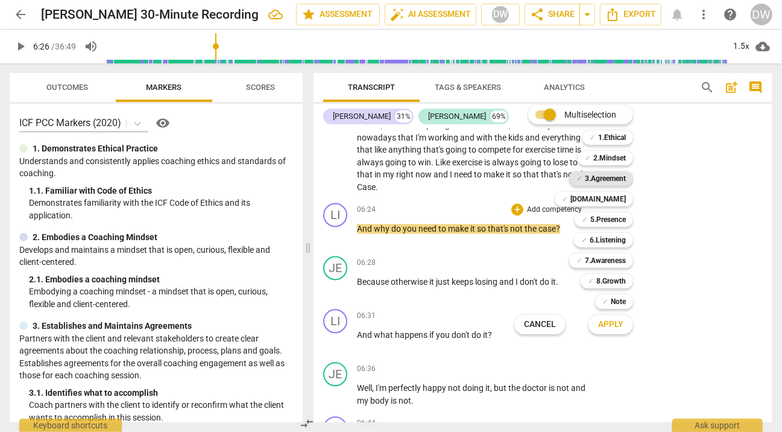
click at [612, 181] on b "3.Agreement" at bounding box center [605, 178] width 41 height 14
click at [613, 326] on span "Apply" at bounding box center [610, 324] width 25 height 12
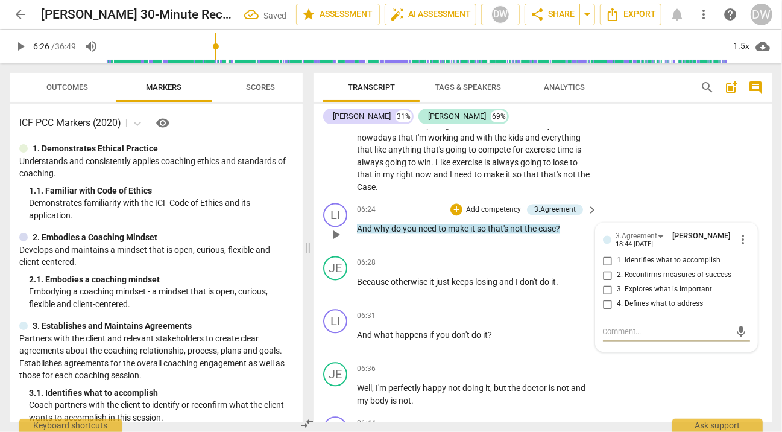
click at [609, 297] on input "3. Explores what is important" at bounding box center [607, 289] width 19 height 14
click at [336, 294] on span "play_arrow" at bounding box center [336, 287] width 14 height 14
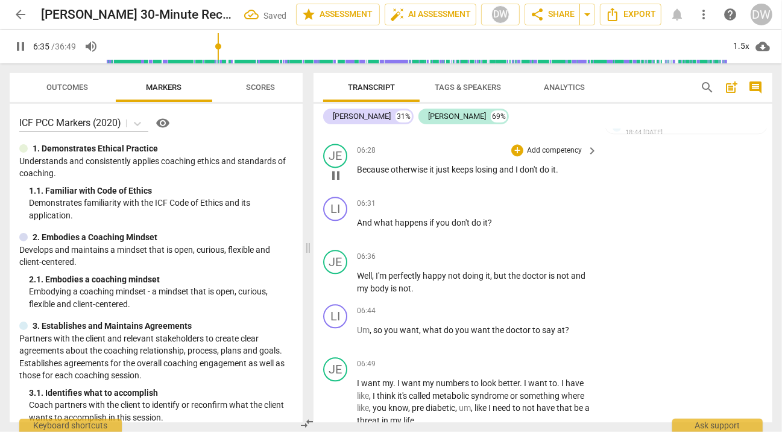
scroll to position [1753, 0]
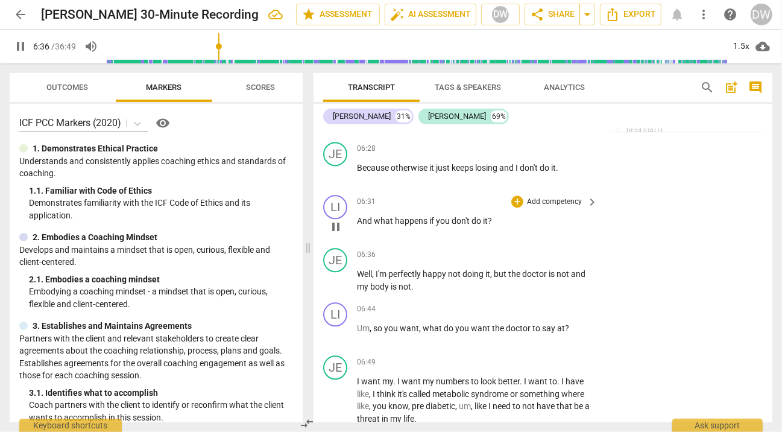
click at [334, 234] on span "pause" at bounding box center [336, 226] width 14 height 14
click at [520, 207] on div "+" at bounding box center [517, 201] width 12 height 12
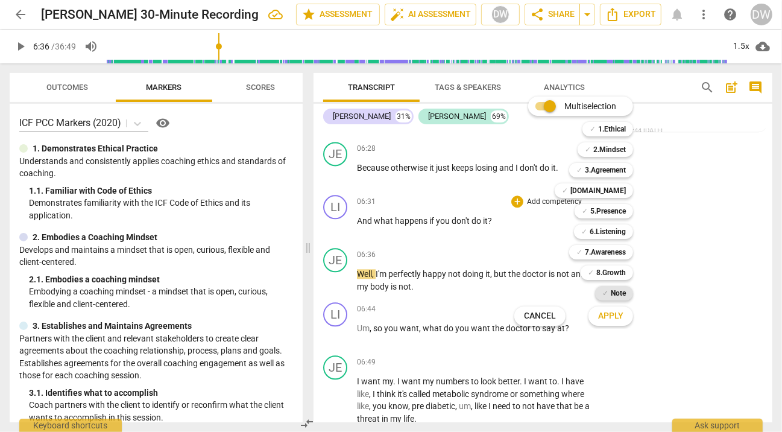
click at [606, 295] on span "✓" at bounding box center [605, 293] width 6 height 14
click at [604, 321] on span "Apply" at bounding box center [610, 316] width 25 height 12
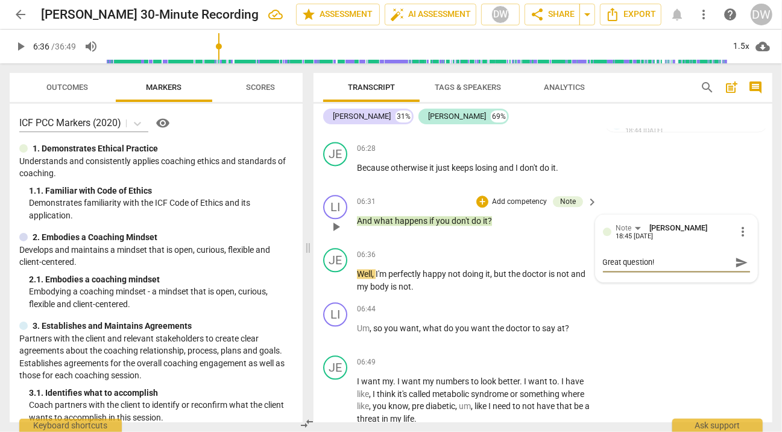
click at [521, 207] on p "Add competency" at bounding box center [519, 202] width 57 height 11
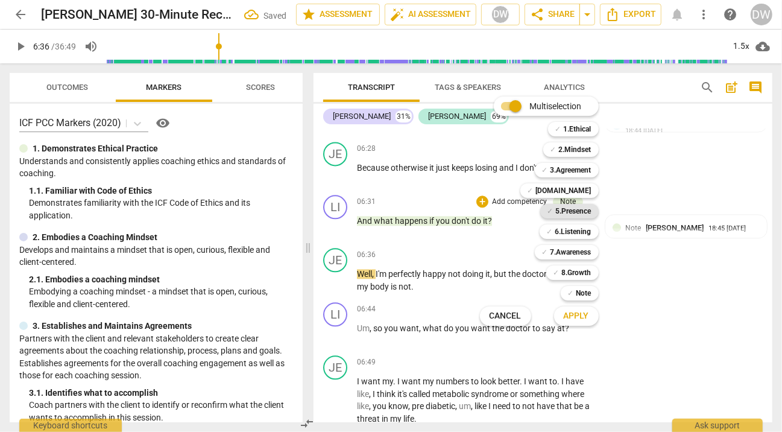
click at [581, 209] on b "5.Presence" at bounding box center [574, 211] width 36 height 14
click at [582, 311] on span "Apply" at bounding box center [576, 316] width 25 height 12
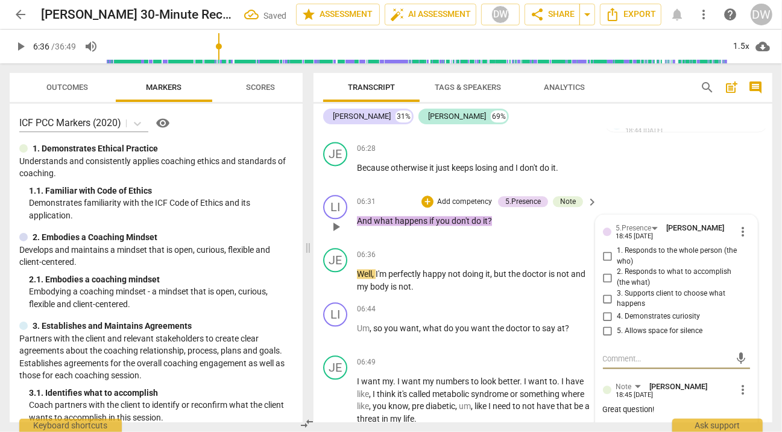
click at [605, 321] on input "4. Demonstrates curiosity" at bounding box center [607, 316] width 19 height 14
click at [333, 290] on button "play_arrow" at bounding box center [335, 280] width 19 height 19
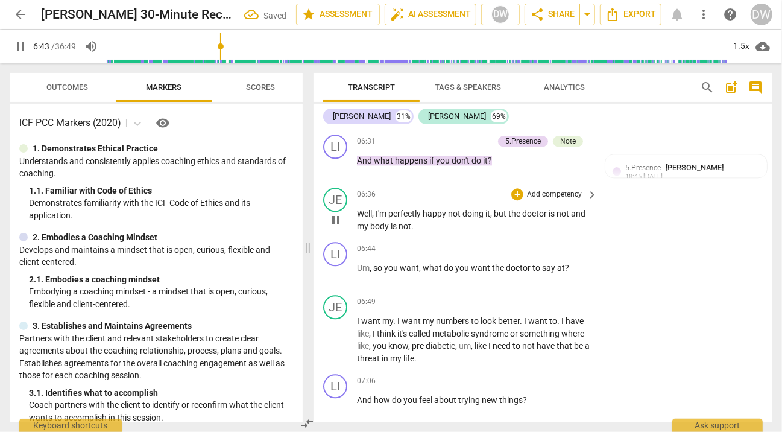
scroll to position [1858, 0]
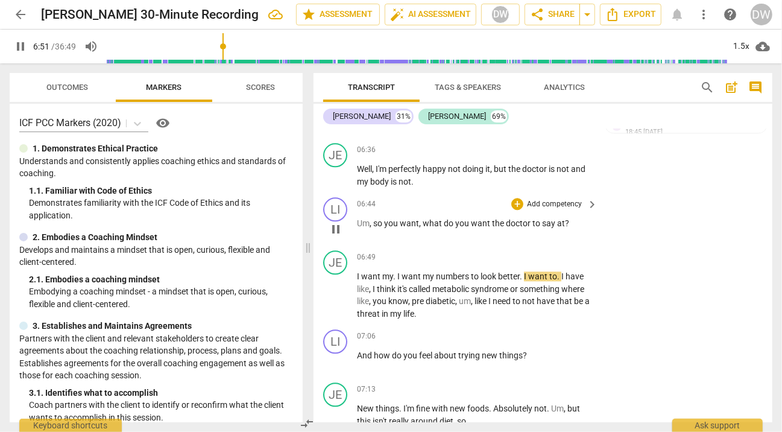
click at [338, 236] on span "pause" at bounding box center [336, 229] width 14 height 14
click at [520, 210] on div "+" at bounding box center [517, 204] width 12 height 12
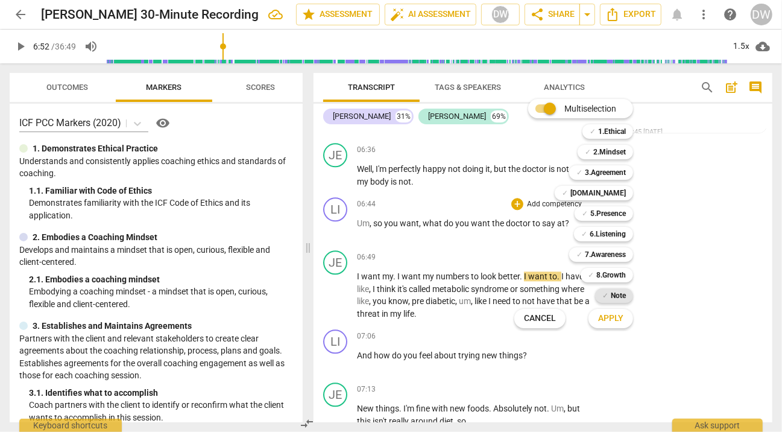
click at [621, 299] on b "Note" at bounding box center [618, 295] width 15 height 14
click at [617, 320] on span "Apply" at bounding box center [610, 318] width 25 height 12
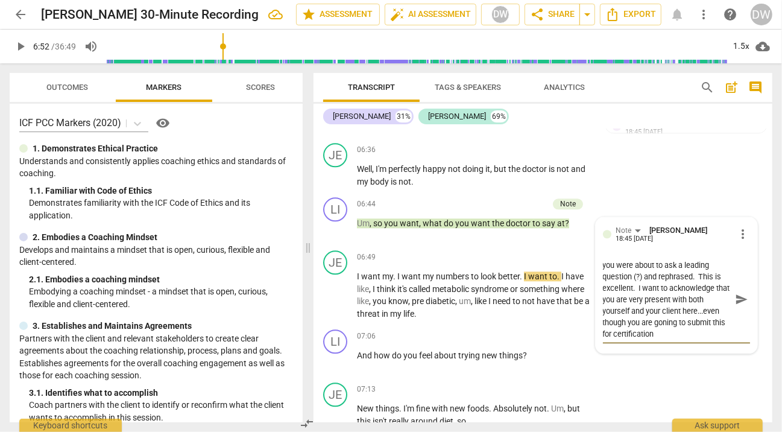
scroll to position [22, 0]
click at [609, 330] on textarea "I love how you stopped yourself when you were about to ask a leading question (…" at bounding box center [667, 299] width 128 height 80
click at [641, 339] on textarea "I love how you stopped yourself when you were about to ask a leading question (…" at bounding box center [667, 299] width 128 height 80
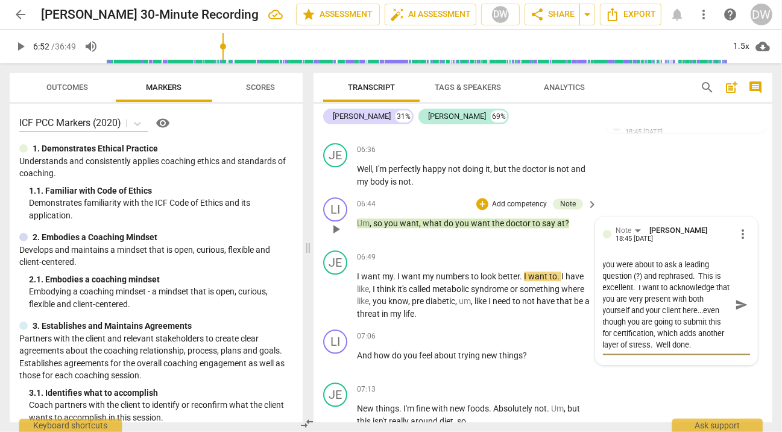
click at [737, 311] on span "send" at bounding box center [741, 304] width 13 height 13
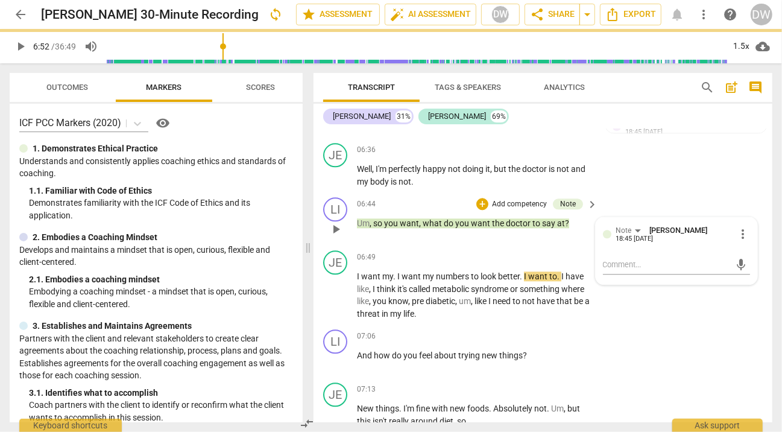
scroll to position [0, 0]
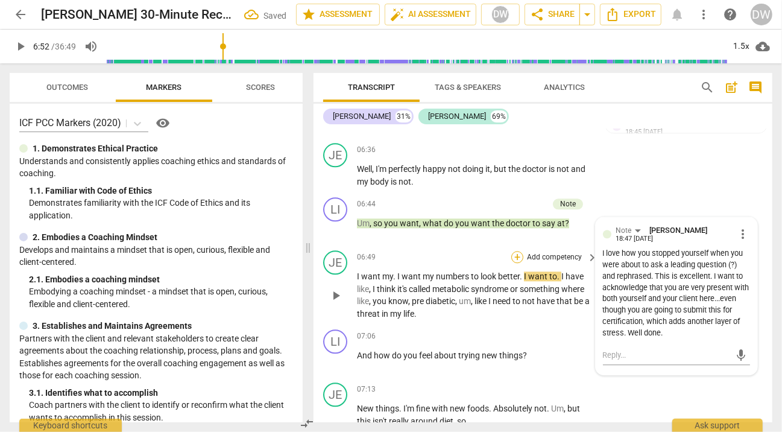
click at [514, 263] on div "+" at bounding box center [517, 257] width 12 height 12
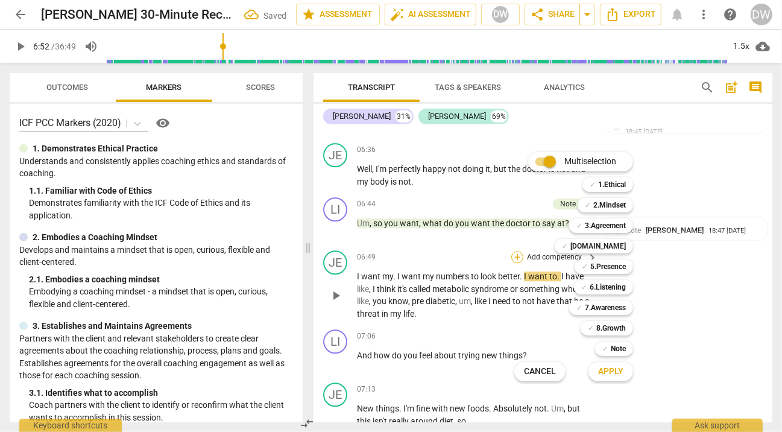
click at [514, 266] on div "Multiselection m ✓ 1.Ethical 1 ✓ 2.Mindset 2 ✓ 3.Agreement 3 ✓ [DOMAIN_NAME] 4 …" at bounding box center [582, 266] width 146 height 235
click at [527, 212] on div "Multiselection m ✓ 1.Ethical 1 ✓ 2.Mindset 2 ✓ 3.Agreement 3 ✓ [DOMAIN_NAME] 4 …" at bounding box center [582, 266] width 146 height 235
click at [524, 210] on div "Multiselection m ✓ 1.Ethical 1 ✓ 2.Mindset 2 ✓ 3.Agreement 3 ✓ [DOMAIN_NAME] 4 …" at bounding box center [582, 266] width 146 height 235
click at [545, 376] on span "Cancel" at bounding box center [540, 371] width 32 height 12
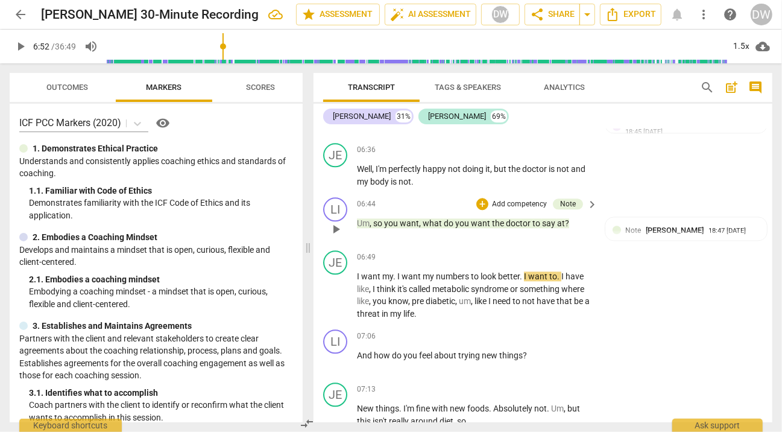
click at [530, 210] on p "Add competency" at bounding box center [519, 204] width 57 height 11
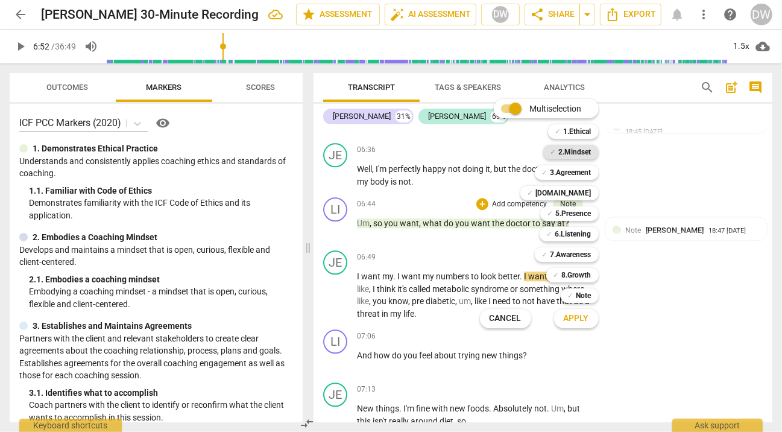
click at [570, 147] on b "2.Mindset" at bounding box center [575, 152] width 33 height 14
click at [585, 319] on span "Apply" at bounding box center [576, 318] width 25 height 12
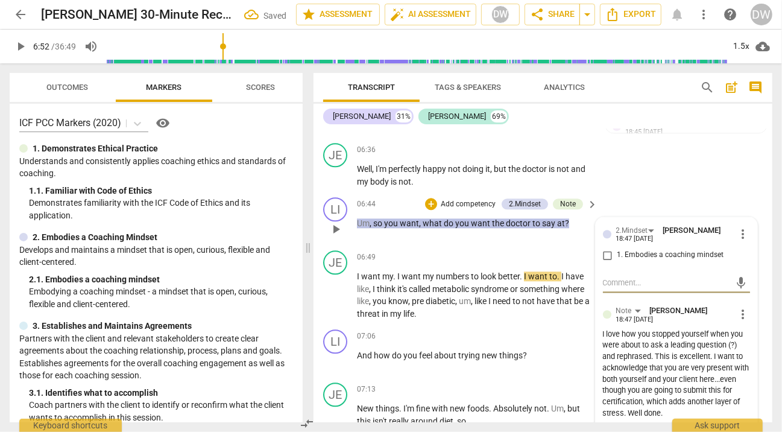
click at [605, 262] on input "1. Embodies a coaching mindset" at bounding box center [607, 255] width 19 height 14
click at [336, 236] on span "play_arrow" at bounding box center [336, 229] width 14 height 14
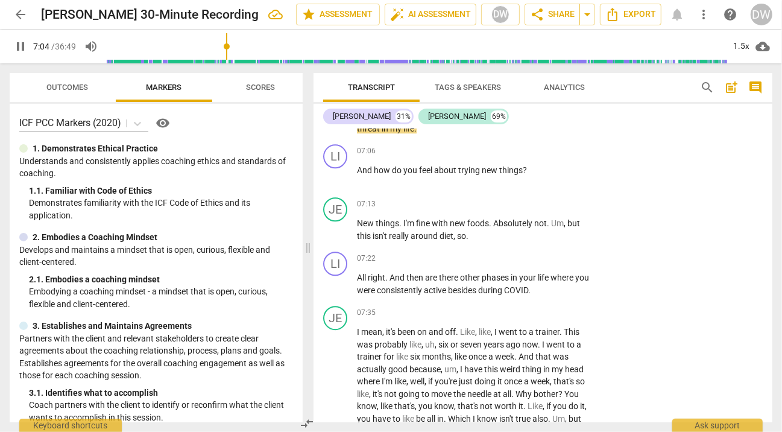
scroll to position [2056, 0]
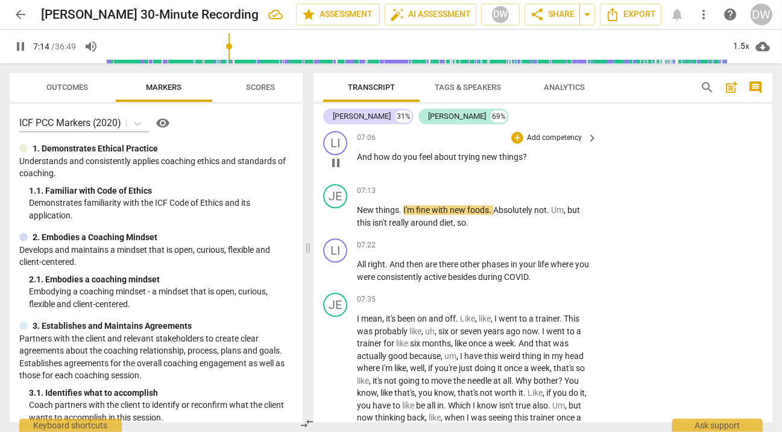
click at [336, 168] on span "pause" at bounding box center [336, 163] width 14 height 14
click at [516, 143] on div "+" at bounding box center [517, 137] width 12 height 12
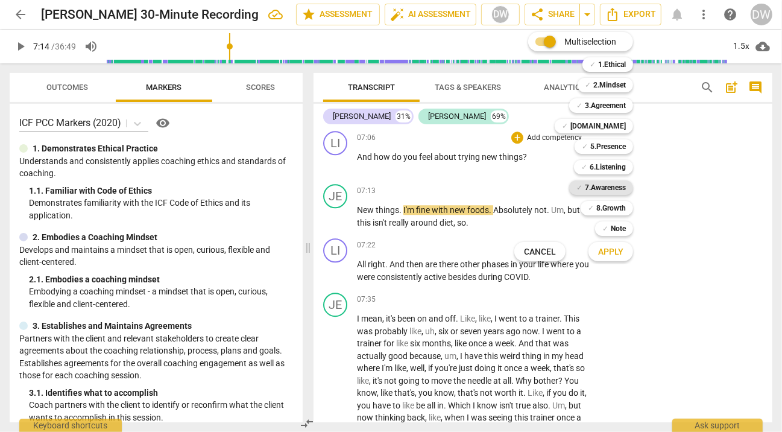
click at [609, 190] on b "7.Awareness" at bounding box center [605, 187] width 41 height 14
click at [614, 246] on span "Apply" at bounding box center [610, 252] width 25 height 12
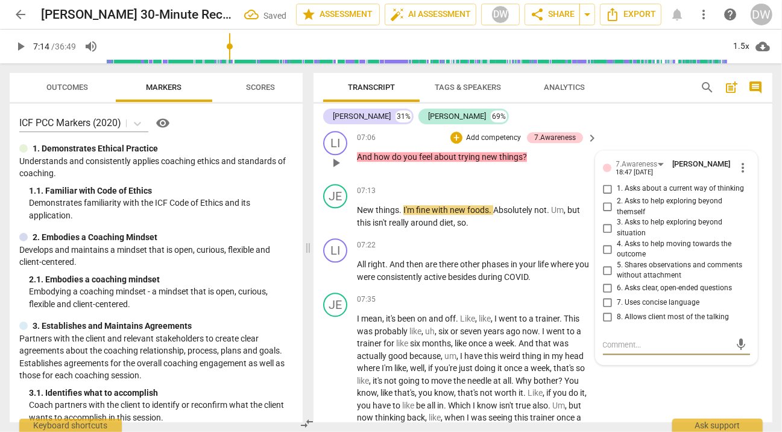
click at [610, 196] on input "1. Asks about a current way of thinking" at bounding box center [607, 188] width 19 height 14
click at [336, 224] on span "play_arrow" at bounding box center [336, 216] width 14 height 14
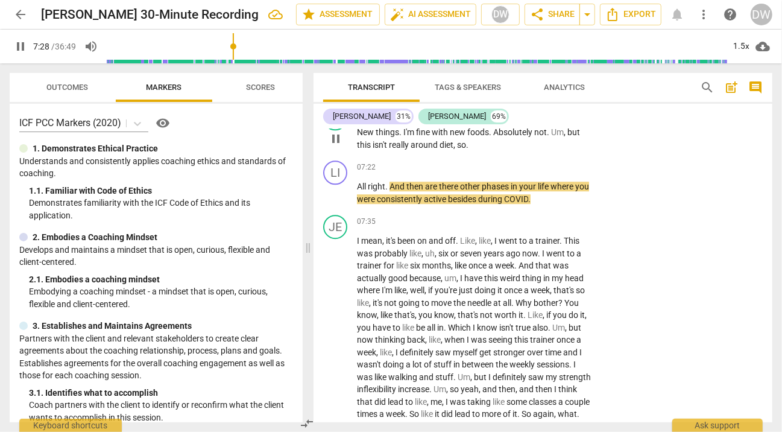
scroll to position [2136, 0]
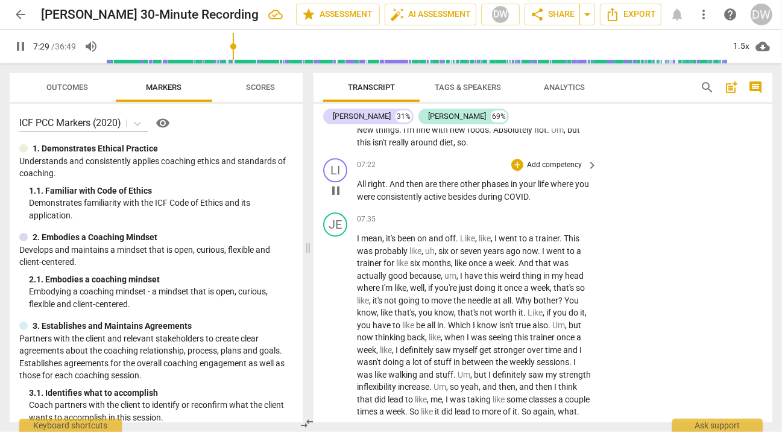
click at [338, 198] on span "pause" at bounding box center [336, 190] width 14 height 14
click at [333, 331] on button "play_arrow" at bounding box center [335, 324] width 19 height 19
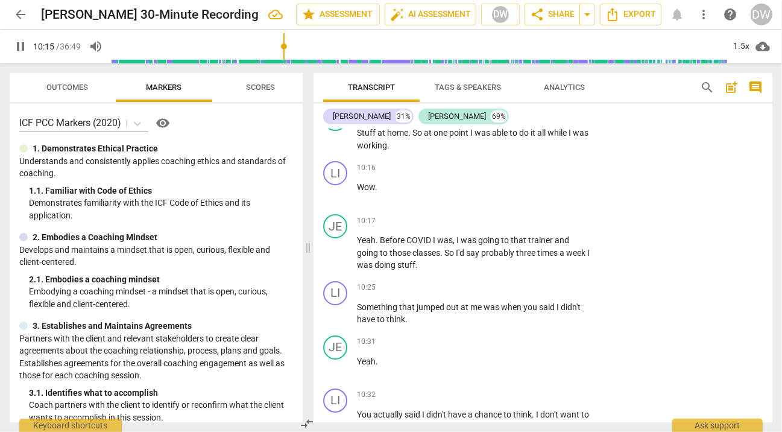
scroll to position [2884, 0]
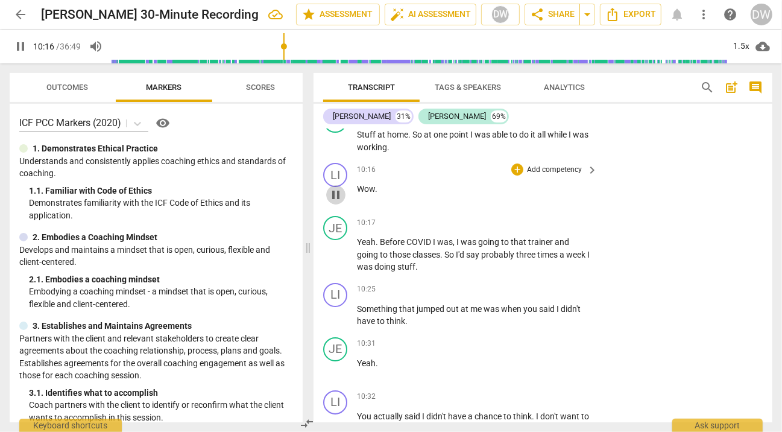
click at [339, 202] on span "pause" at bounding box center [336, 194] width 14 height 14
click at [514, 175] on div "+" at bounding box center [517, 169] width 12 height 12
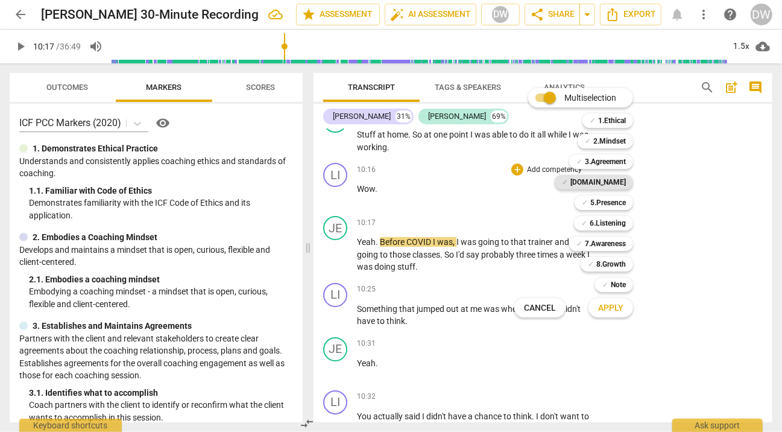
click at [611, 188] on b "[DOMAIN_NAME]" at bounding box center [597, 182] width 55 height 14
click at [605, 310] on span "Apply" at bounding box center [610, 308] width 25 height 12
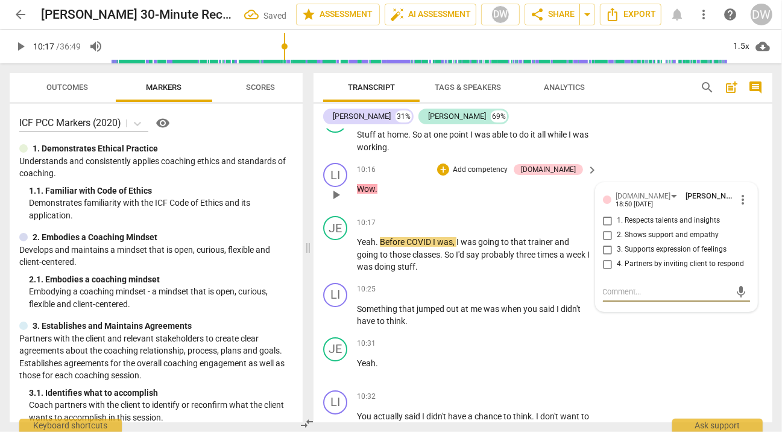
click at [606, 228] on input "1. Respects talents and insights" at bounding box center [607, 220] width 19 height 14
click at [613, 297] on textarea at bounding box center [667, 291] width 128 height 11
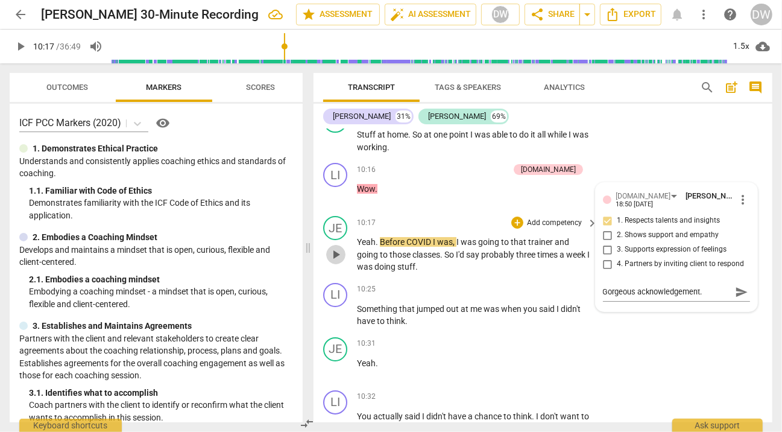
click at [332, 262] on span "play_arrow" at bounding box center [336, 254] width 14 height 14
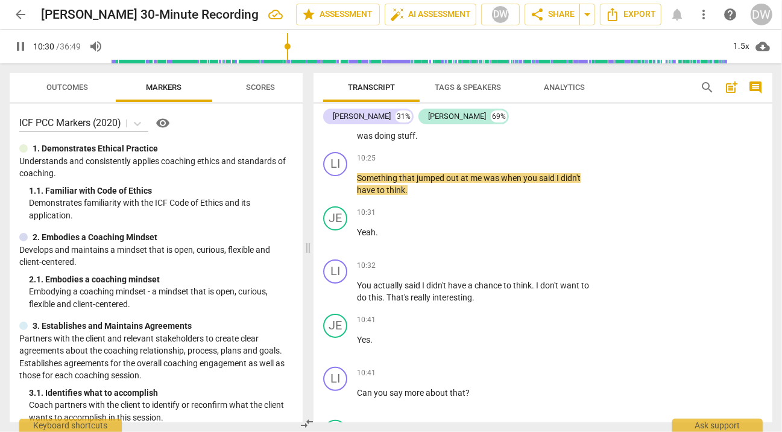
scroll to position [3019, 0]
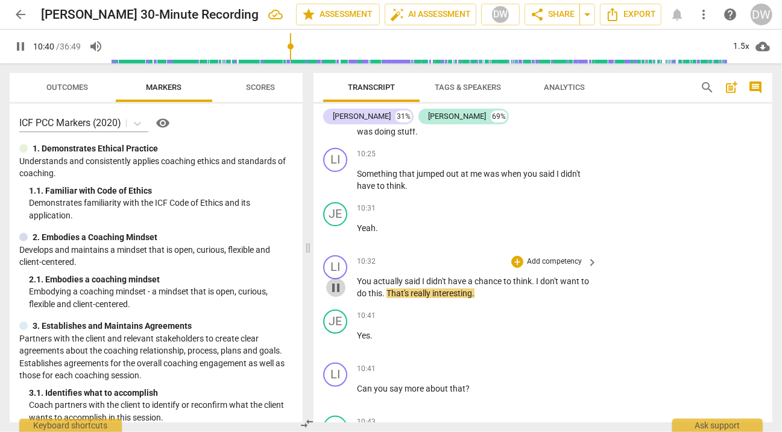
click at [335, 295] on span "pause" at bounding box center [336, 287] width 14 height 14
click at [519, 268] on div "+" at bounding box center [517, 262] width 12 height 12
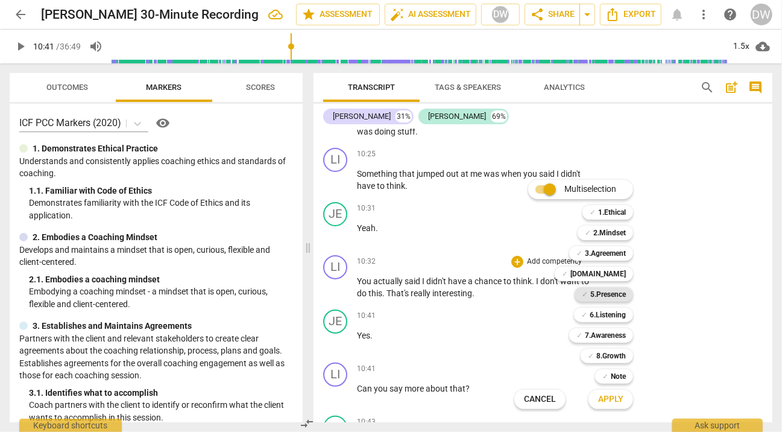
click at [612, 294] on b "5.Presence" at bounding box center [608, 294] width 36 height 14
click at [618, 400] on span "Apply" at bounding box center [610, 399] width 25 height 12
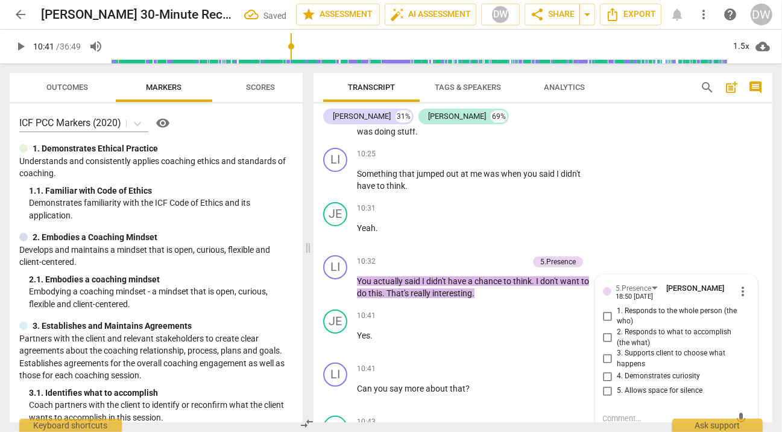
scroll to position [3195, 0]
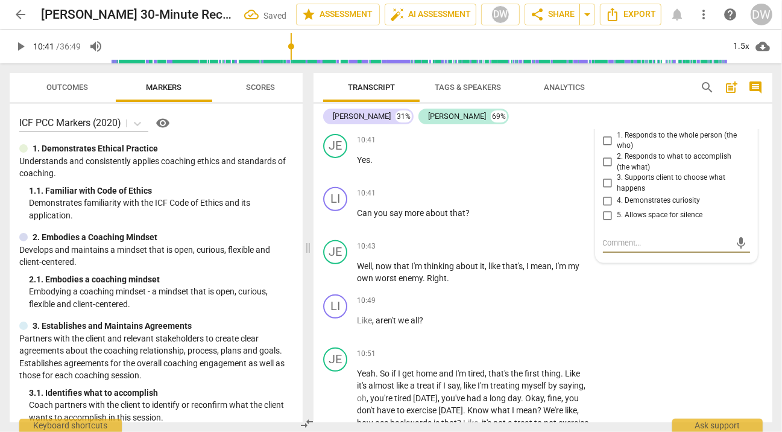
click at [629, 119] on div "5.Presence" at bounding box center [634, 112] width 36 height 11
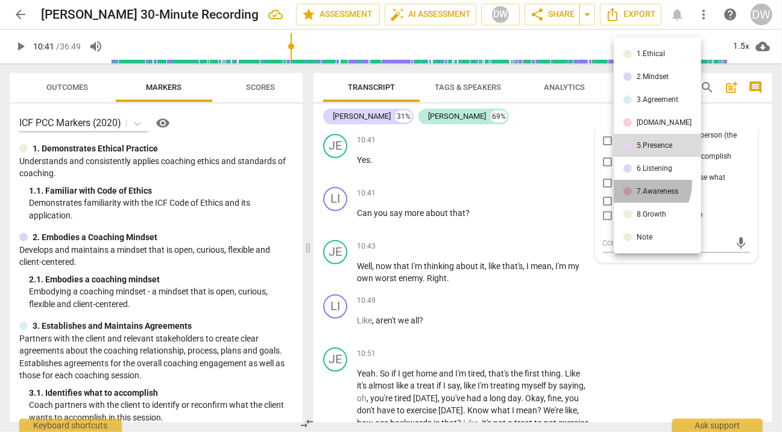
click at [641, 184] on li "7.Awareness" at bounding box center [657, 191] width 87 height 23
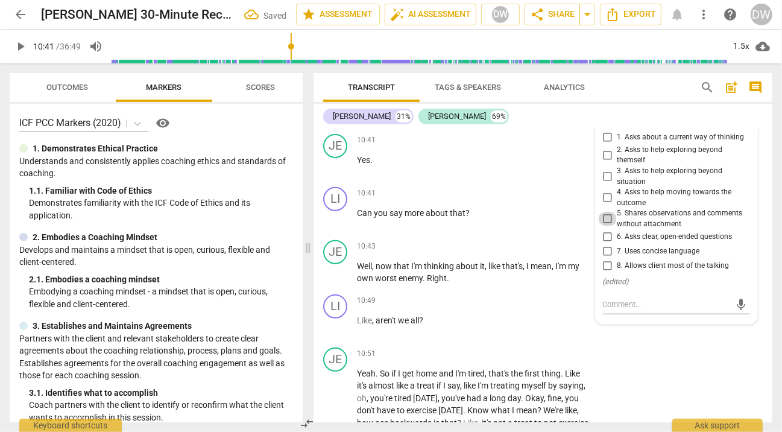
click at [604, 226] on input "5. Shares observations and comments without attachment" at bounding box center [607, 219] width 19 height 14
click at [336, 226] on span "play_arrow" at bounding box center [336, 219] width 14 height 14
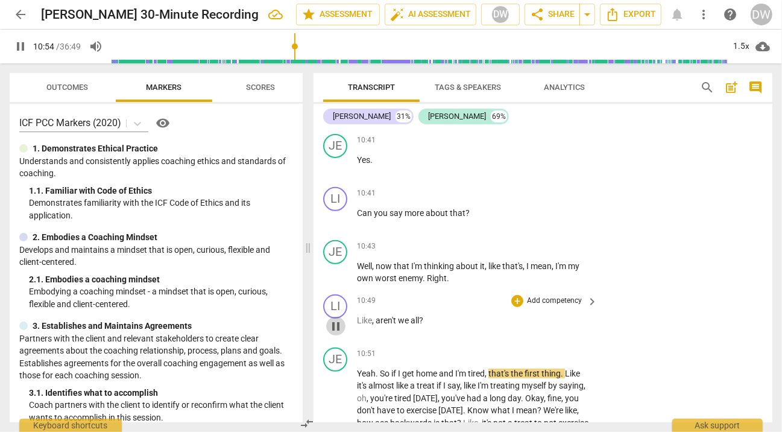
click at [335, 333] on span "pause" at bounding box center [336, 326] width 14 height 14
click at [518, 307] on div "+" at bounding box center [517, 301] width 12 height 12
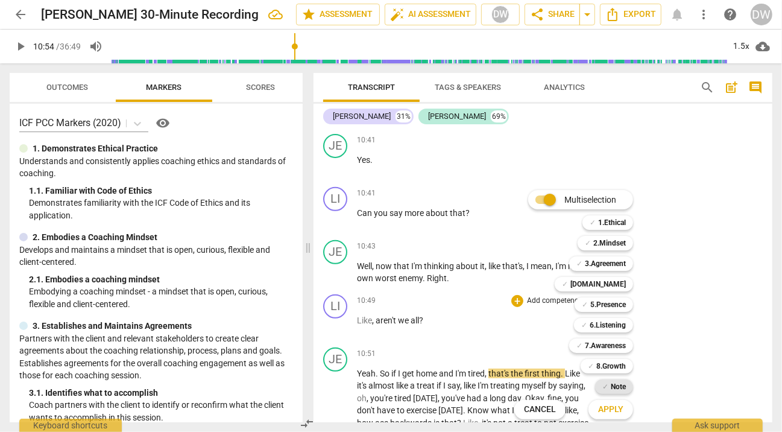
click at [612, 380] on b "Note" at bounding box center [618, 386] width 15 height 14
click at [615, 407] on span "Apply" at bounding box center [610, 409] width 25 height 12
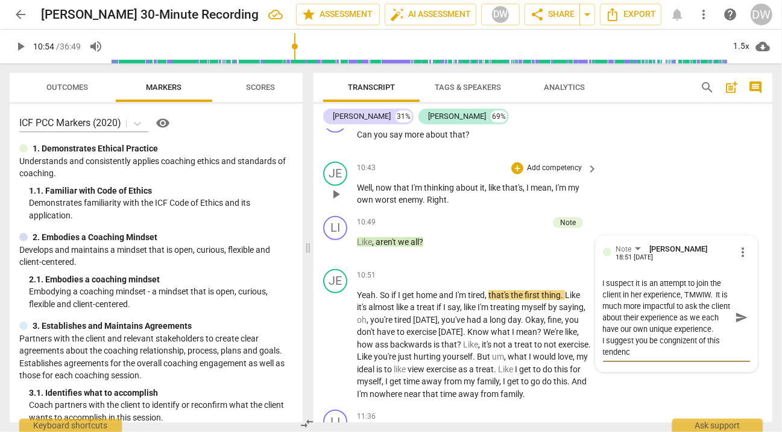
scroll to position [11, 0]
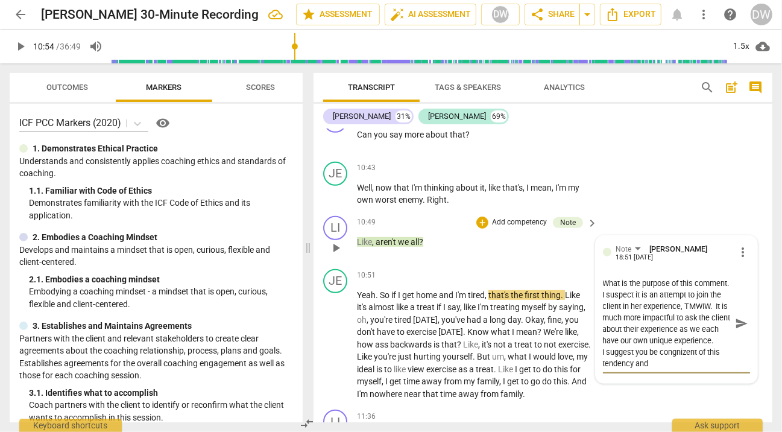
click at [681, 369] on textarea "What is the purpose of this comment. I suspect it is an attempt to join the cli…" at bounding box center [667, 323] width 128 height 92
click at [659, 369] on textarea "What is the purpose of this comment. I suspect it is an attempt to join the cli…" at bounding box center [667, 323] width 128 height 92
click at [738, 330] on span "send" at bounding box center [741, 322] width 13 height 13
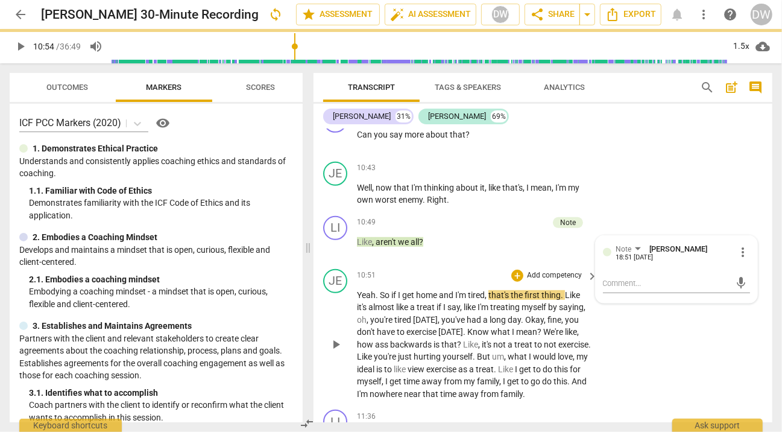
scroll to position [0, 0]
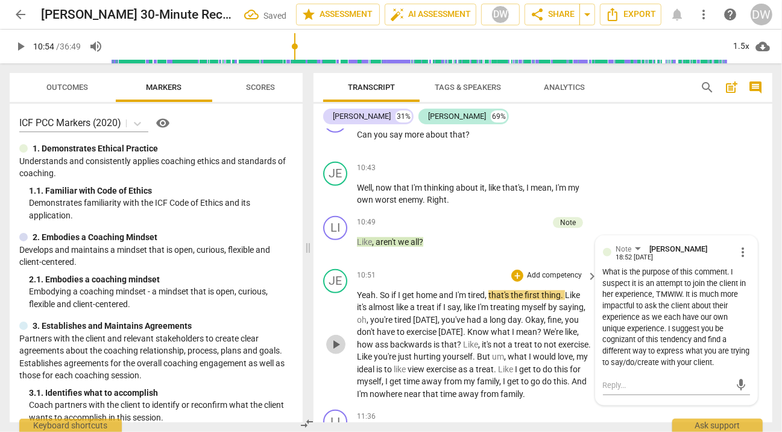
click at [344, 351] on span "play_arrow" at bounding box center [335, 344] width 19 height 14
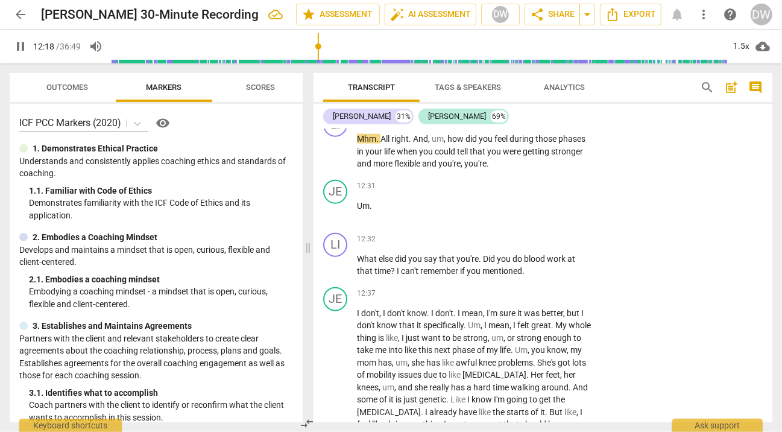
scroll to position [3753, 0]
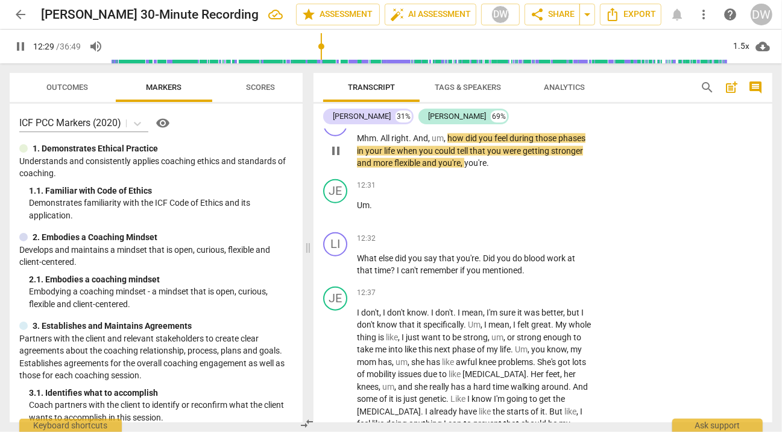
click at [337, 158] on span "pause" at bounding box center [336, 150] width 14 height 14
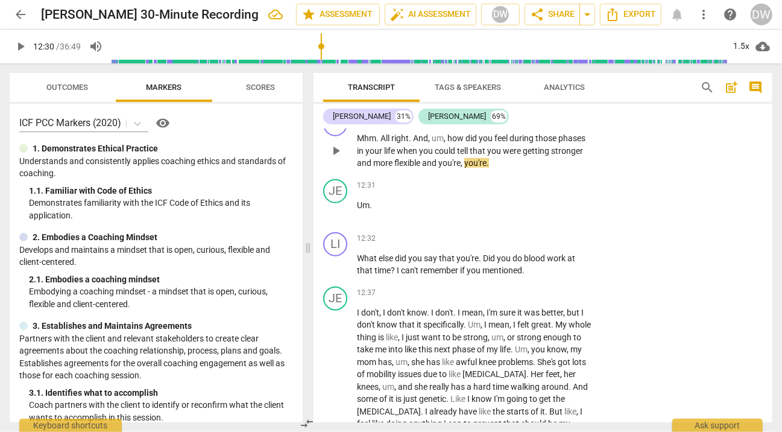
click at [518, 125] on div "+" at bounding box center [517, 119] width 12 height 12
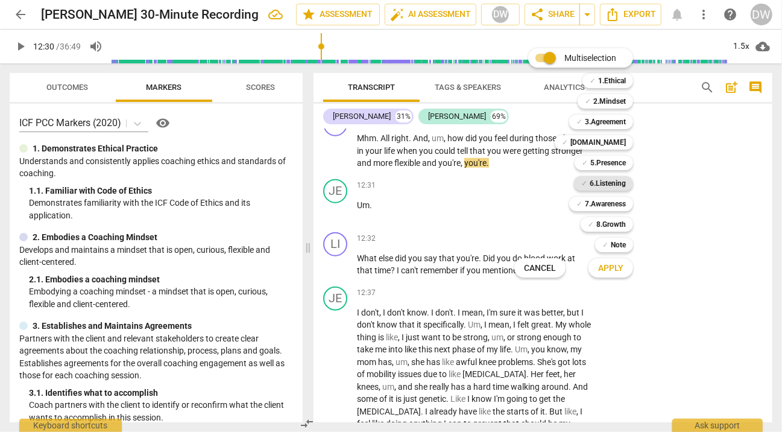
click at [605, 181] on b "6.Listening" at bounding box center [608, 183] width 36 height 14
click at [608, 267] on span "Apply" at bounding box center [610, 268] width 25 height 12
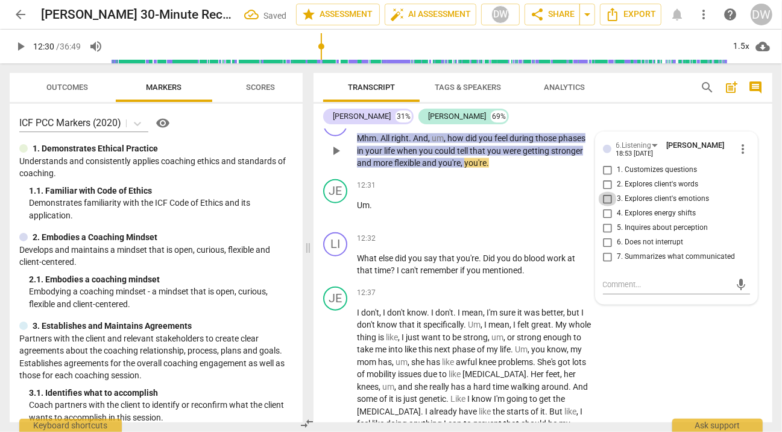
click at [607, 206] on input "3. Explores client's emotions" at bounding box center [607, 199] width 19 height 14
click at [338, 218] on span "play_arrow" at bounding box center [336, 211] width 14 height 14
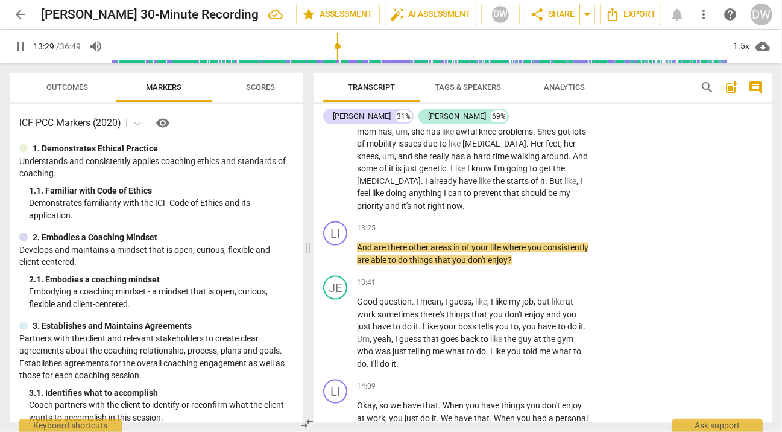
scroll to position [4006, 0]
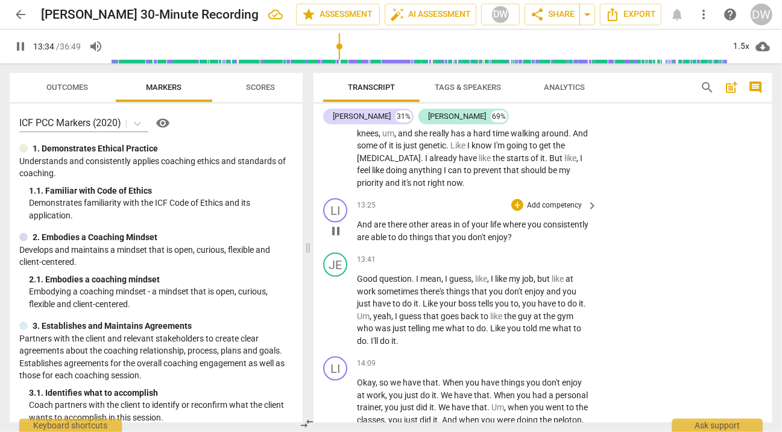
click at [336, 238] on span "pause" at bounding box center [336, 231] width 14 height 14
click at [513, 212] on div "+ Add competency keyboard_arrow_right" at bounding box center [554, 204] width 90 height 13
click at [520, 211] on div "+ Add competency" at bounding box center [547, 205] width 72 height 12
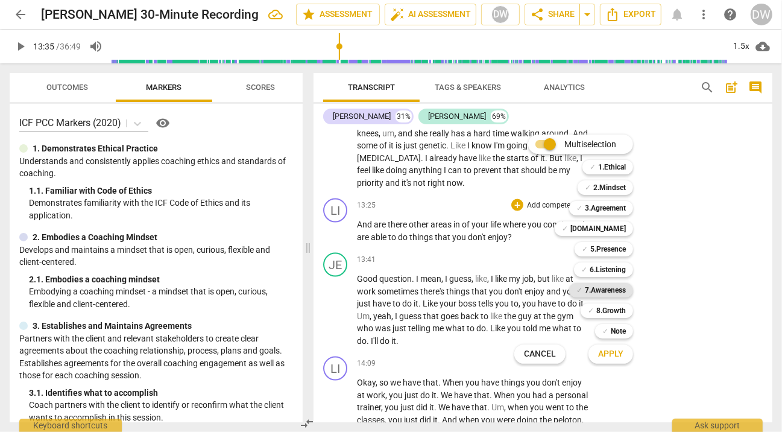
click at [615, 288] on b "7.Awareness" at bounding box center [605, 290] width 41 height 14
click at [609, 361] on button "Apply" at bounding box center [610, 354] width 45 height 22
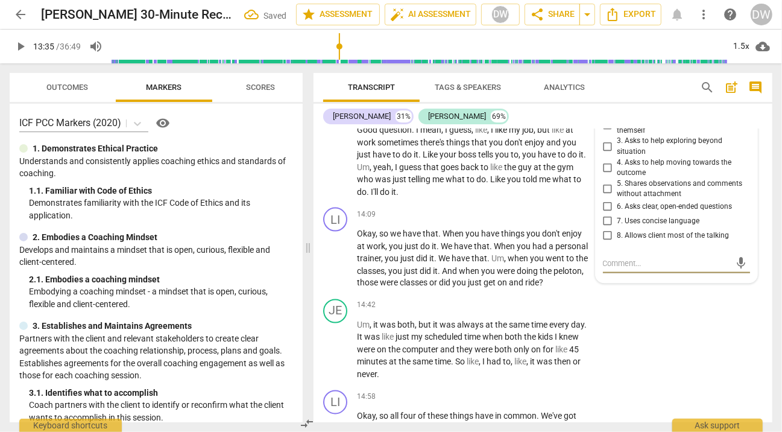
scroll to position [4155, 0]
click at [607, 154] on input "3. Asks to help exploring beyond situation" at bounding box center [607, 147] width 19 height 14
click at [340, 169] on span "play_arrow" at bounding box center [336, 161] width 14 height 14
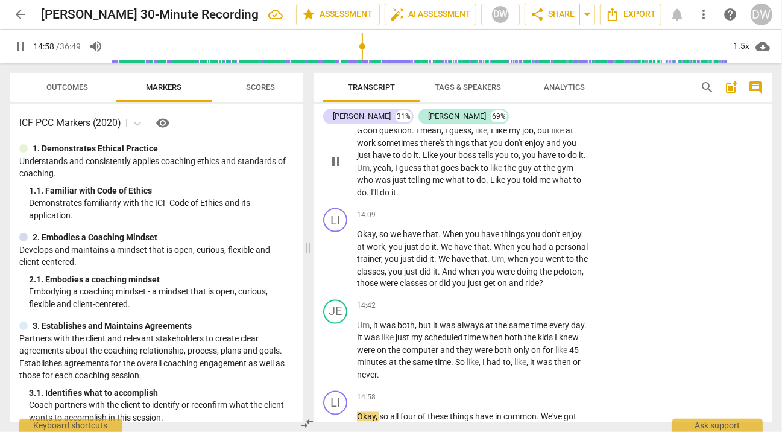
scroll to position [4481, 0]
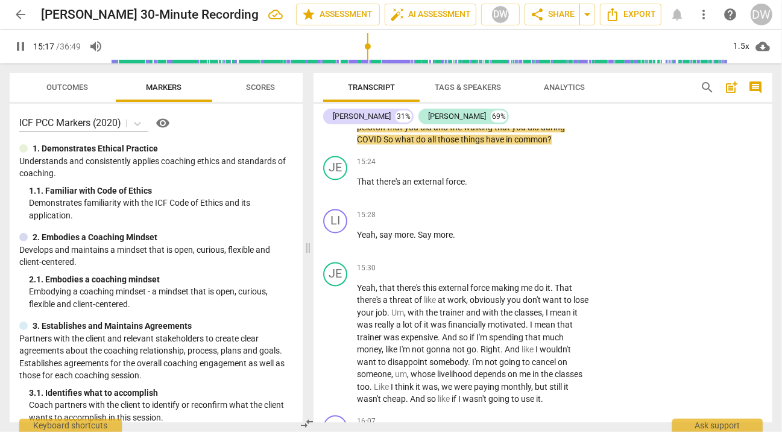
click at [338, 122] on span "pause" at bounding box center [336, 115] width 14 height 14
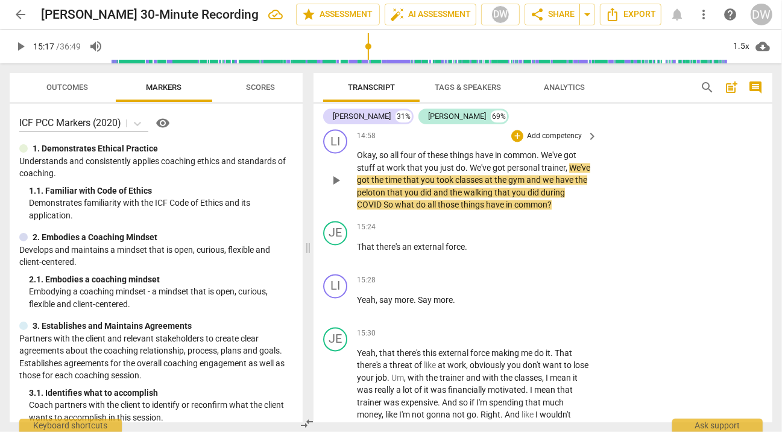
scroll to position [4409, 0]
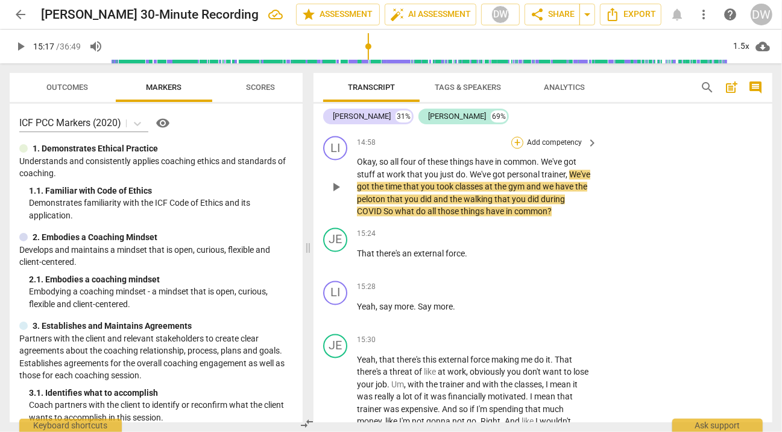
click at [521, 149] on div "+" at bounding box center [517, 143] width 12 height 12
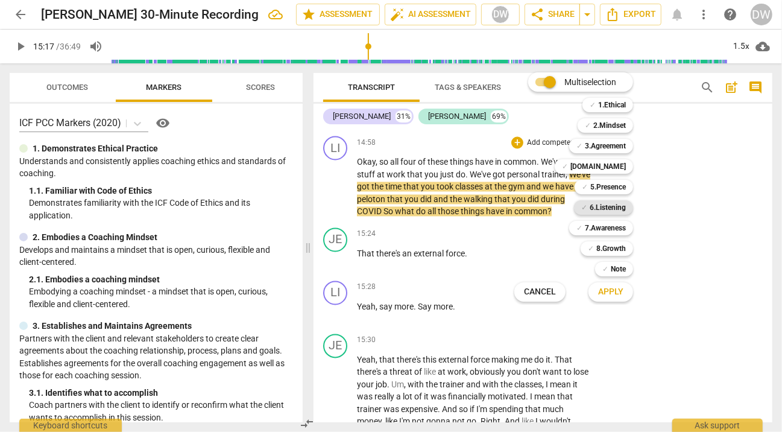
click at [614, 203] on b "6.Listening" at bounding box center [608, 207] width 36 height 14
click at [615, 288] on span "Apply" at bounding box center [610, 292] width 25 height 12
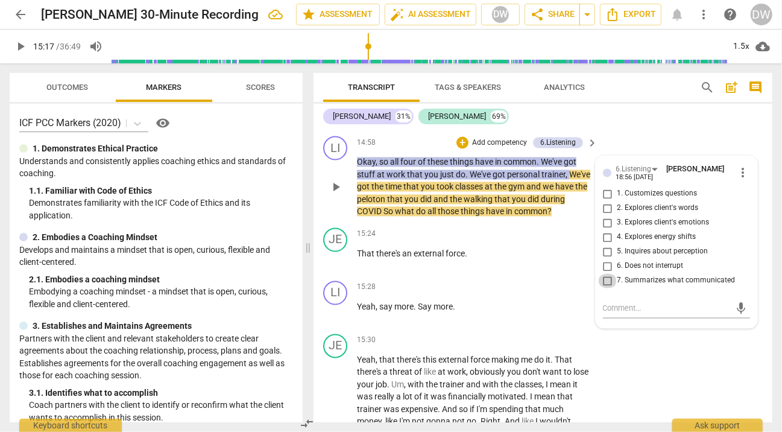
click at [605, 288] on input "7. Summarizes what communicated" at bounding box center [607, 281] width 19 height 14
click at [611, 314] on textarea at bounding box center [667, 308] width 128 height 11
click at [740, 315] on span "send" at bounding box center [741, 308] width 13 height 13
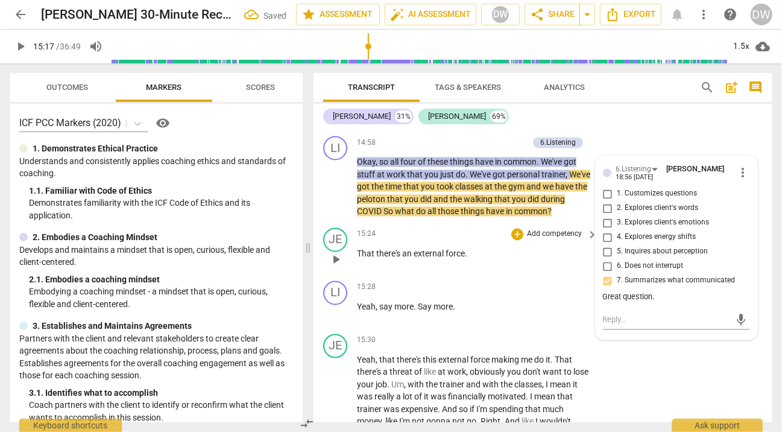
click at [333, 269] on button "play_arrow" at bounding box center [335, 259] width 19 height 19
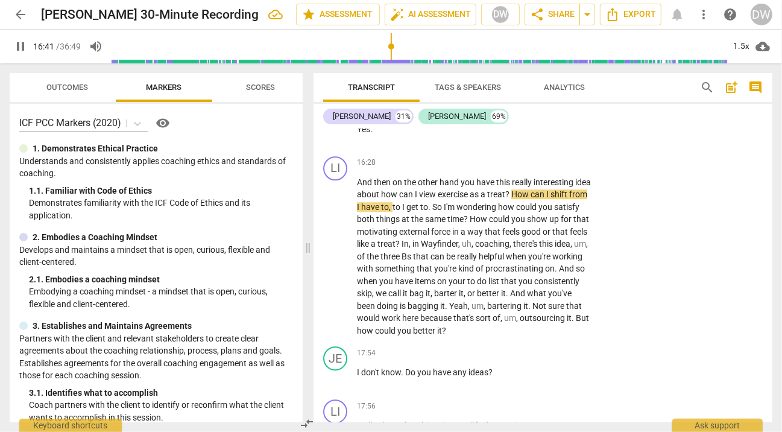
scroll to position [4977, 0]
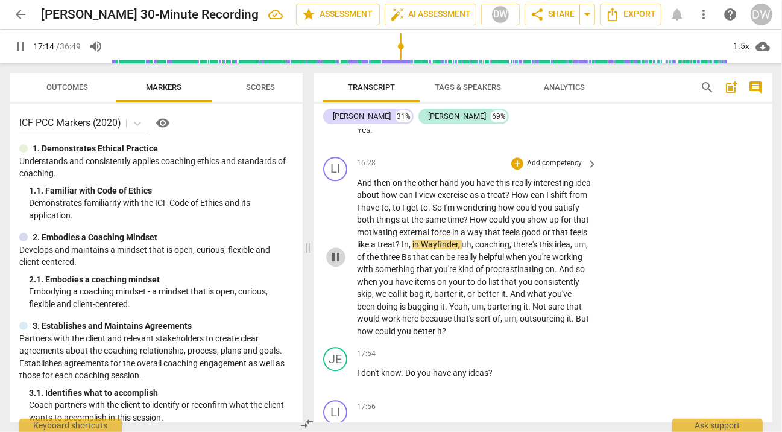
click at [338, 264] on span "pause" at bounding box center [336, 257] width 14 height 14
click at [511, 169] on div "+" at bounding box center [517, 163] width 12 height 12
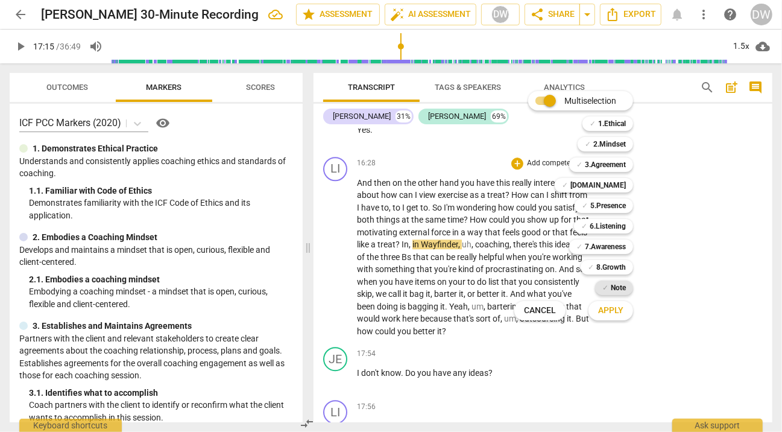
click at [613, 292] on b "Note" at bounding box center [618, 287] width 15 height 14
click at [613, 306] on span "Apply" at bounding box center [610, 310] width 25 height 12
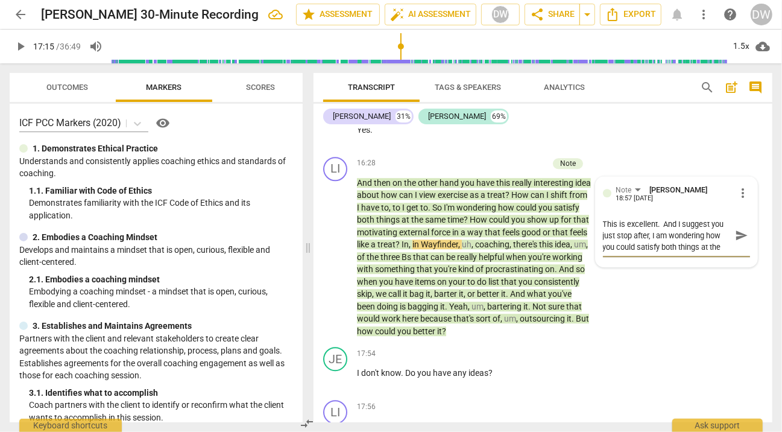
scroll to position [10, 0]
click at [650, 253] on textarea "This is excellent. And I suggest you just stop after, I am wondering how you co…" at bounding box center [667, 235] width 128 height 34
click at [678, 253] on textarea "This is excellent. And I suggest you just stop after, "I am wondering how you c…" at bounding box center [667, 235] width 128 height 34
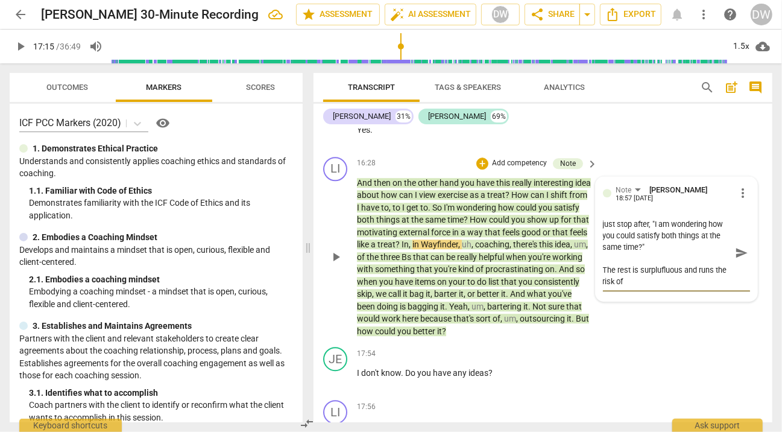
scroll to position [11, 0]
click at [669, 287] on textarea "This is excellent. And I suggest you just stop after, "I am wondering how you c…" at bounding box center [667, 252] width 128 height 69
click at [721, 287] on textarea "This is excellent. And I suggest you just stop after, "I am wondering how you c…" at bounding box center [667, 252] width 128 height 69
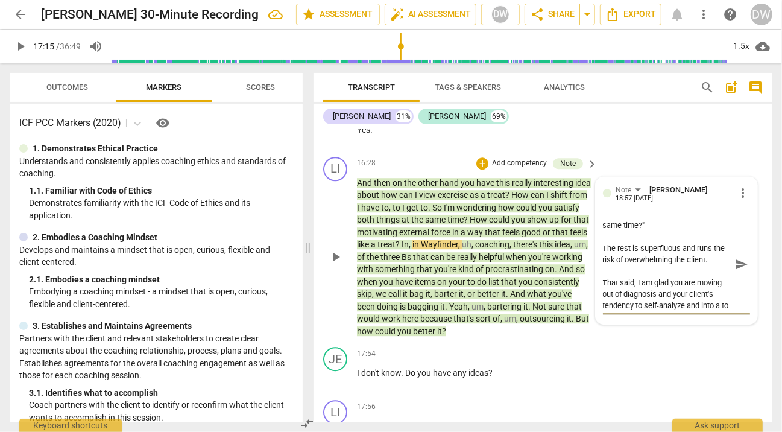
scroll to position [45, 0]
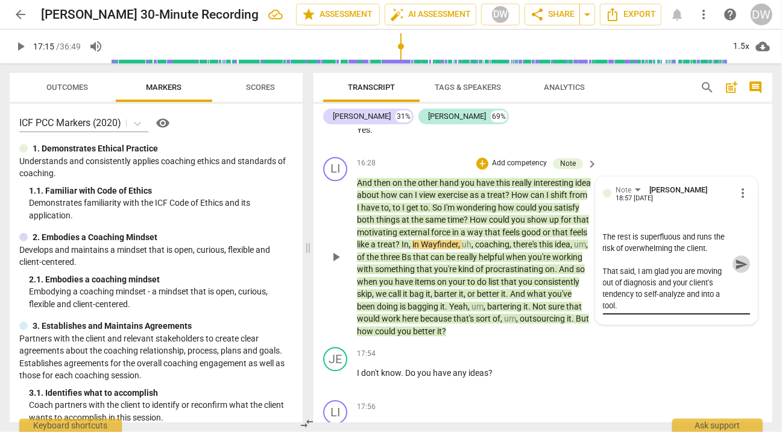
click at [741, 271] on span "send" at bounding box center [741, 263] width 13 height 13
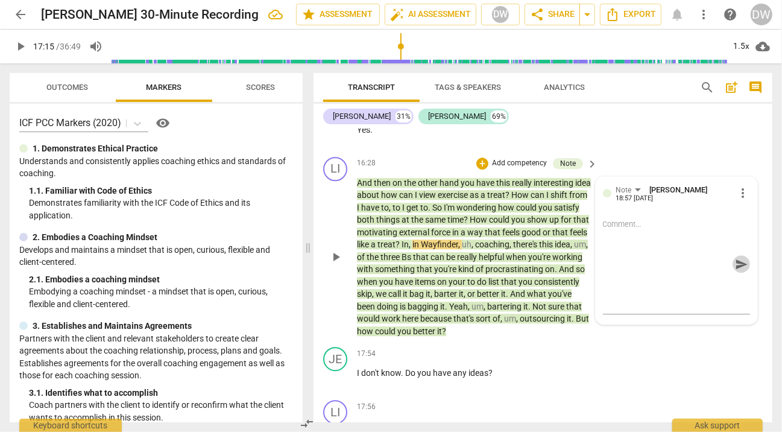
scroll to position [0, 0]
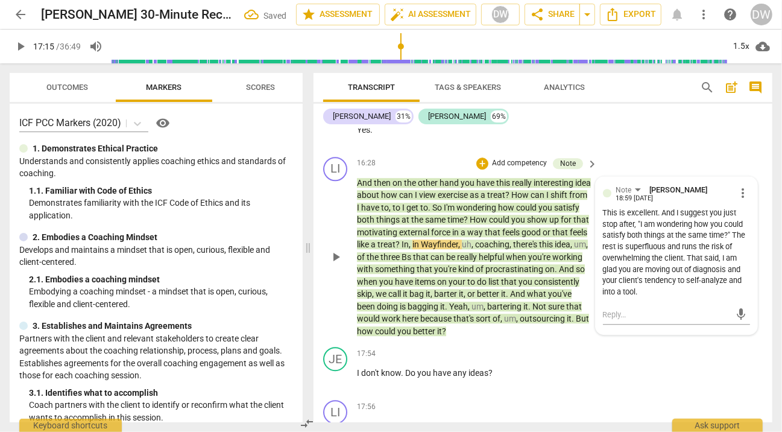
click at [607, 298] on div "This is excellent. And I suggest you just stop after, "I am wondering how you c…" at bounding box center [676, 252] width 147 height 90
drag, startPoint x: 607, startPoint y: 312, endPoint x: 737, endPoint y: 301, distance: 130.1
click at [737, 298] on div "This is excellent. And I suggest you just stop after, "I am wondering how you c…" at bounding box center [676, 252] width 147 height 90
click at [738, 200] on span "more_vert" at bounding box center [742, 193] width 14 height 14
click at [740, 238] on li "Edit" at bounding box center [751, 235] width 42 height 23
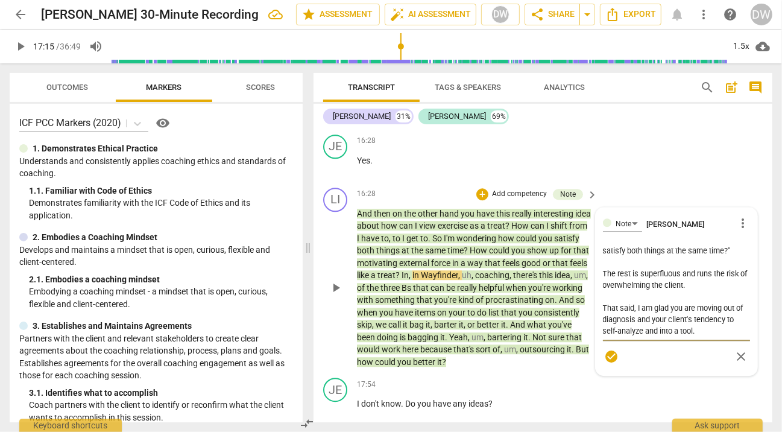
scroll to position [4948, 0]
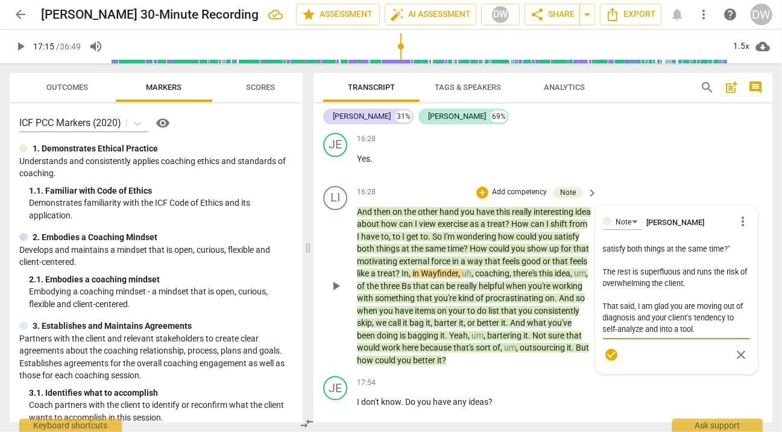
click at [643, 335] on textarea "This is excellent. And I suggest you just stop after, "I am wondering how you c…" at bounding box center [676, 289] width 147 height 92
drag, startPoint x: 643, startPoint y: 347, endPoint x: 655, endPoint y: 347, distance: 12.1
click at [655, 335] on textarea "This is excellent. And I suggest you just stop after, "I am wondering how you c…" at bounding box center [676, 289] width 147 height 92
click at [608, 362] on span "check_circle" at bounding box center [611, 354] width 14 height 14
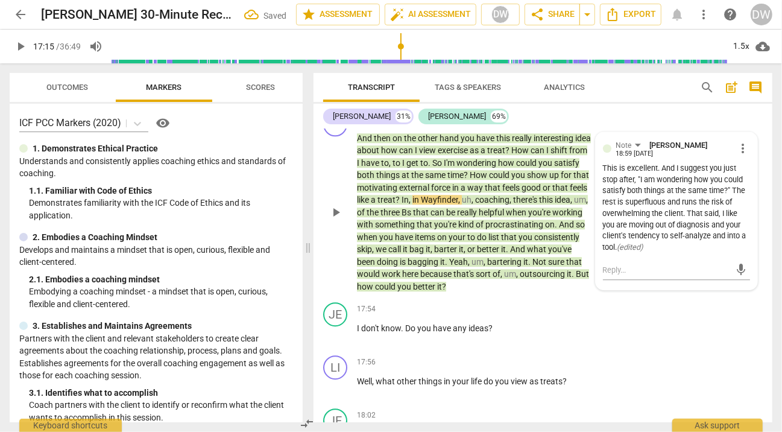
scroll to position [5021, 0]
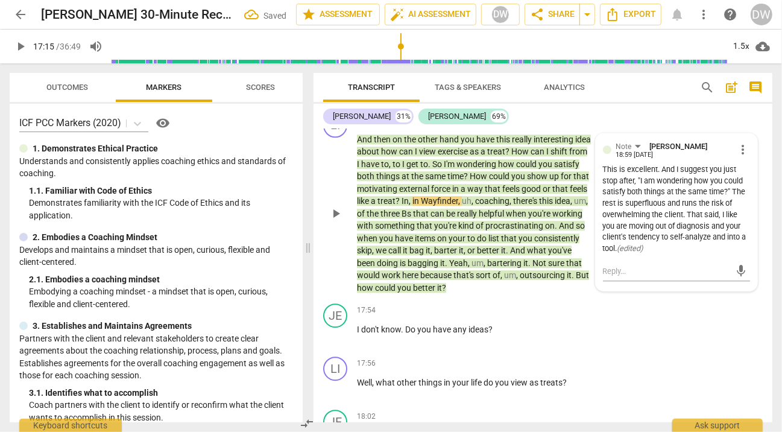
click at [336, 221] on span "play_arrow" at bounding box center [336, 213] width 14 height 14
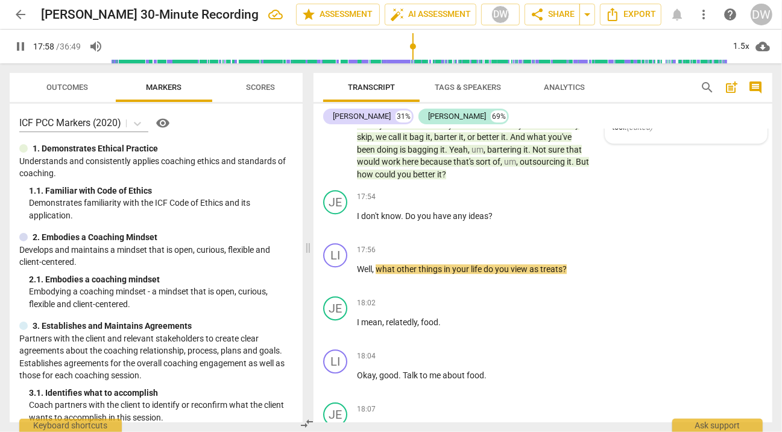
scroll to position [5134, 0]
click at [333, 283] on span "pause" at bounding box center [336, 275] width 14 height 14
click at [334, 336] on span "play_arrow" at bounding box center [336, 328] width 14 height 14
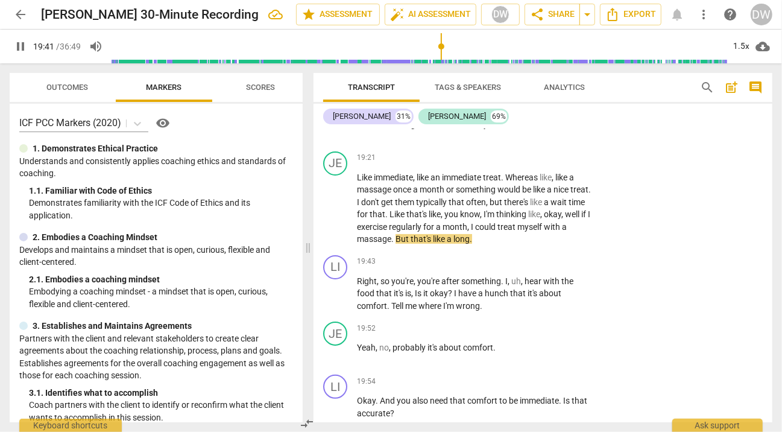
scroll to position [5893, 0]
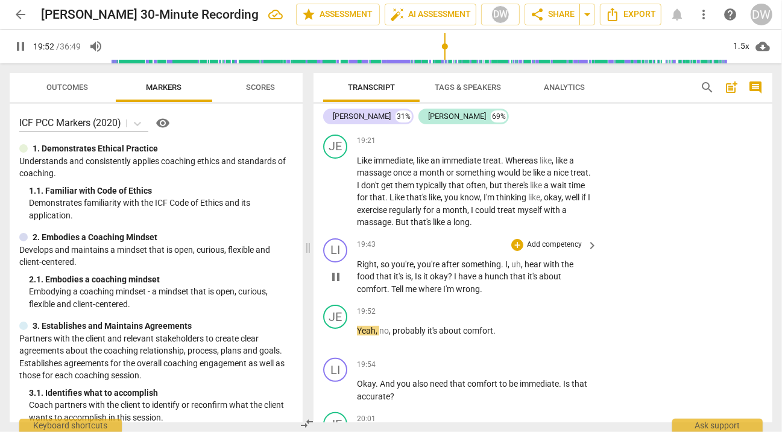
click at [335, 284] on span "pause" at bounding box center [336, 276] width 14 height 14
click at [514, 251] on div "+" at bounding box center [517, 245] width 12 height 12
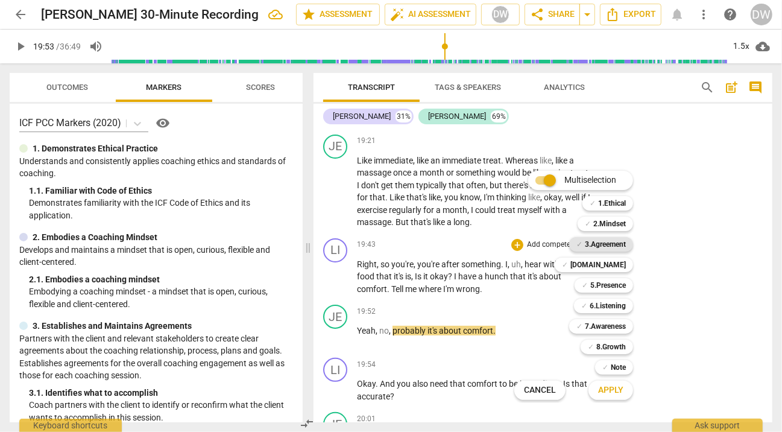
click at [613, 242] on b "3.Agreement" at bounding box center [605, 244] width 41 height 14
click at [608, 244] on b "3.Agreement" at bounding box center [605, 244] width 41 height 14
click at [611, 266] on b "[DOMAIN_NAME]" at bounding box center [597, 264] width 55 height 14
click at [612, 384] on span "Apply" at bounding box center [610, 390] width 25 height 12
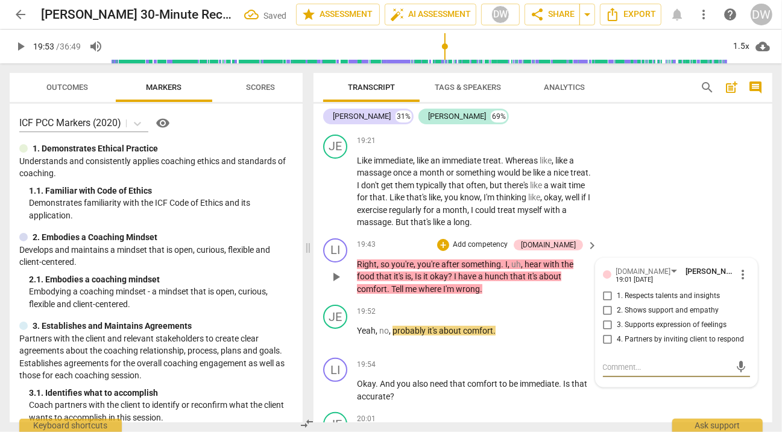
click at [605, 347] on input "4. Partners by inviting client to respond" at bounding box center [607, 339] width 19 height 14
click at [334, 344] on span "play_arrow" at bounding box center [336, 336] width 14 height 14
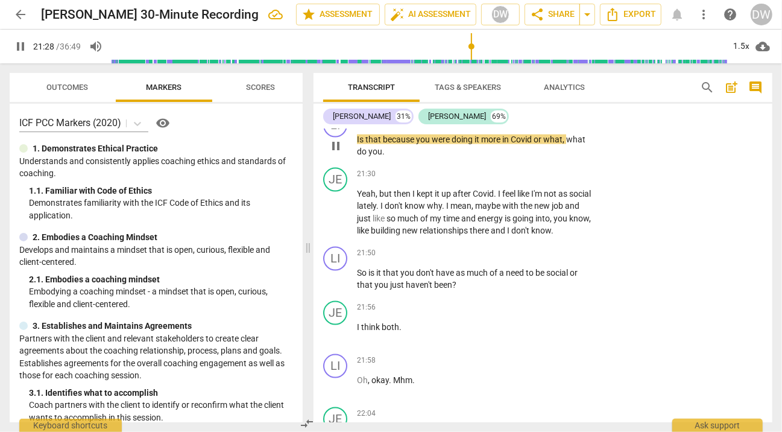
scroll to position [6842, 0]
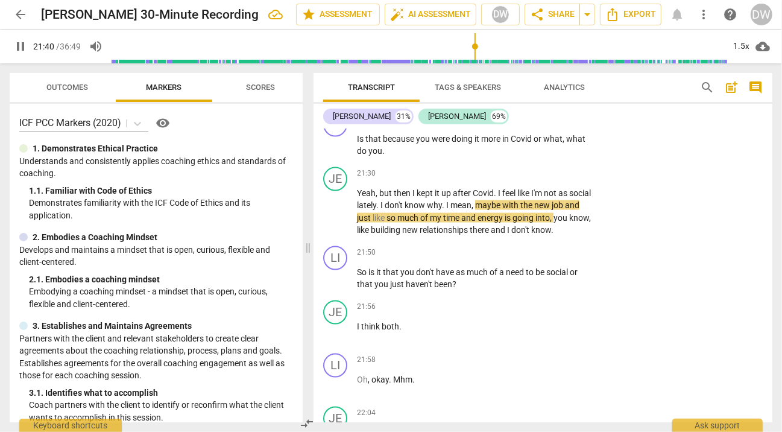
click at [247, 89] on span "Scores" at bounding box center [260, 87] width 29 height 9
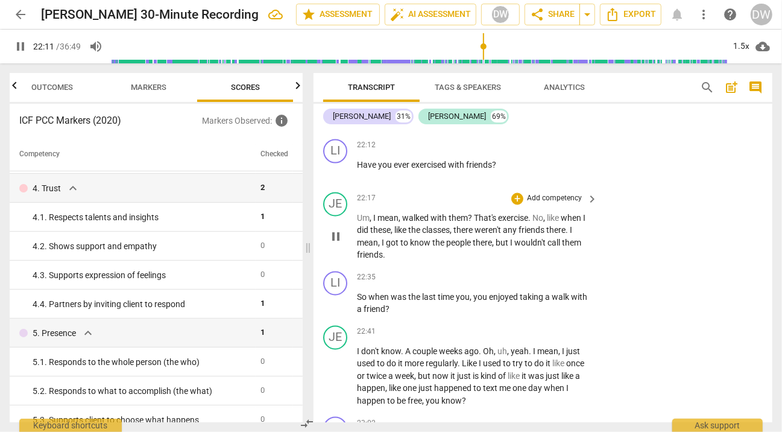
scroll to position [7171, 0]
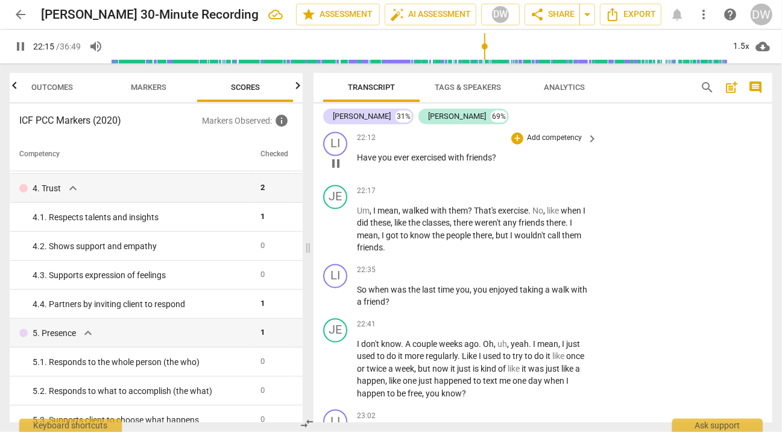
click at [342, 171] on span "pause" at bounding box center [336, 164] width 14 height 14
click at [518, 145] on div "+" at bounding box center [517, 139] width 12 height 12
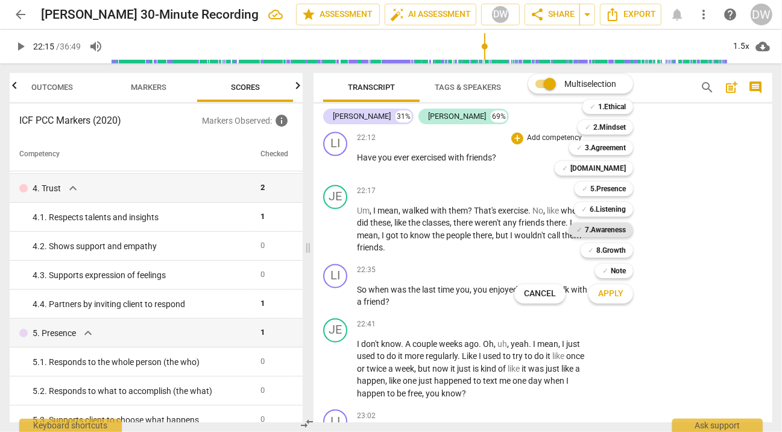
click at [609, 233] on b "7.Awareness" at bounding box center [605, 229] width 41 height 14
click at [612, 293] on span "Apply" at bounding box center [610, 294] width 25 height 12
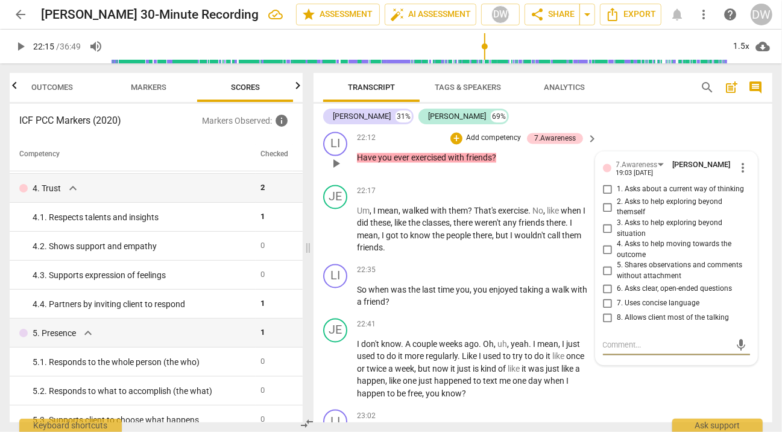
click at [602, 257] on input "4. Asks to help moving towards the outcome" at bounding box center [607, 250] width 19 height 14
